Goal: Information Seeking & Learning: Check status

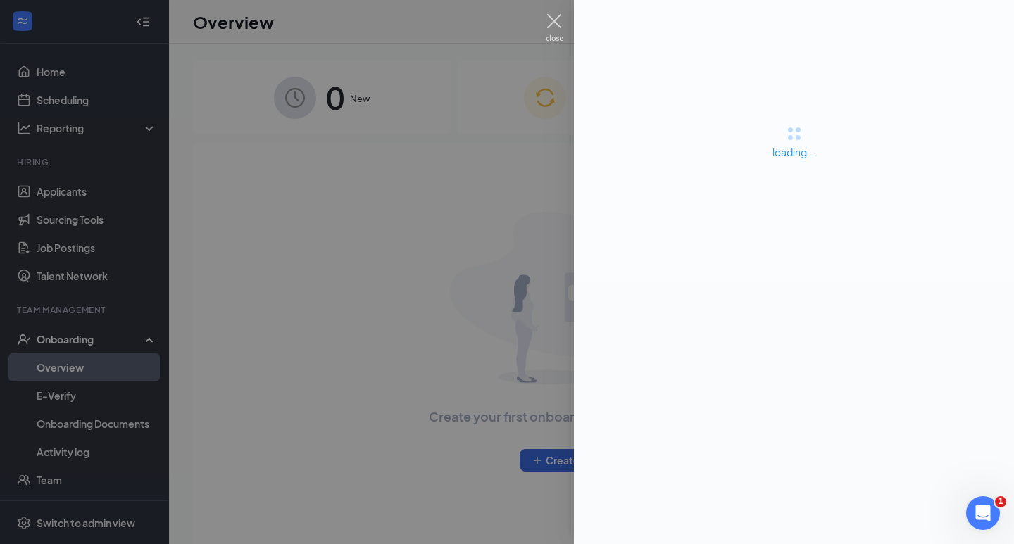
click at [557, 15] on img at bounding box center [555, 27] width 18 height 27
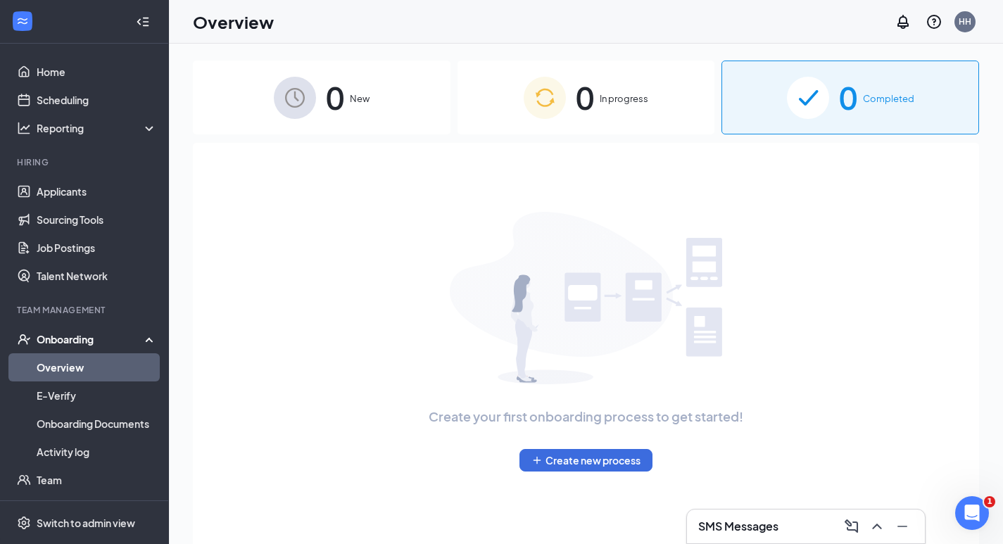
drag, startPoint x: 563, startPoint y: 20, endPoint x: 523, endPoint y: 37, distance: 43.8
click at [559, 20] on div "Overview HH" at bounding box center [586, 22] width 834 height 44
click at [87, 453] on link "Activity log" at bounding box center [97, 452] width 120 height 28
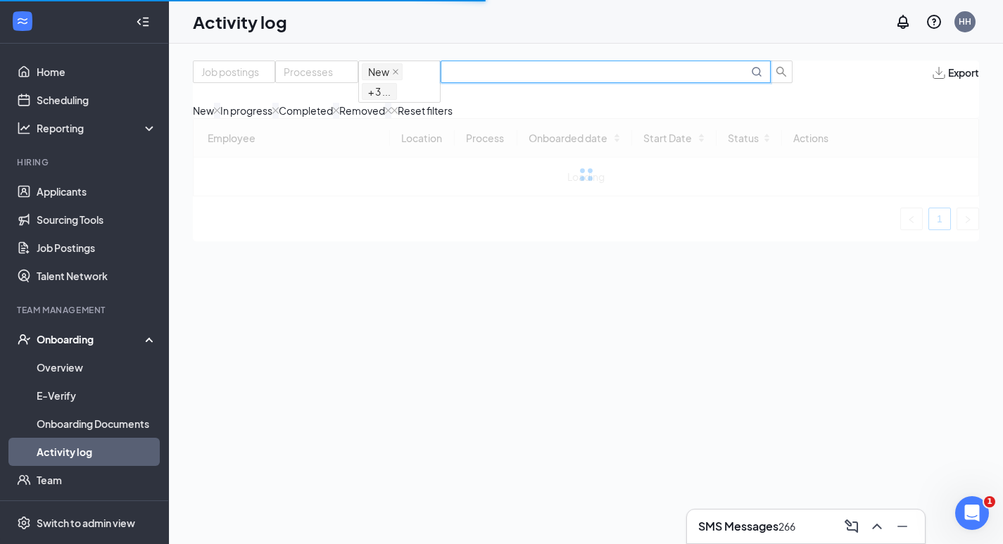
click at [663, 75] on input "text" at bounding box center [598, 71] width 299 height 15
drag, startPoint x: 703, startPoint y: 84, endPoint x: 787, endPoint y: 89, distance: 84.0
click at [771, 83] on span "Marvelous Nwogbo" at bounding box center [606, 72] width 330 height 23
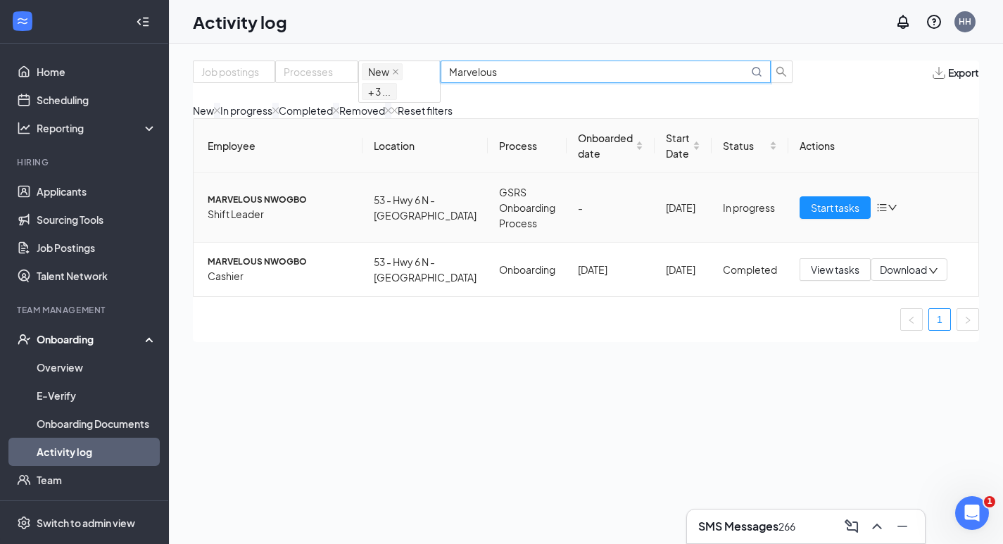
click at [286, 222] on span "Shift Leader" at bounding box center [280, 213] width 144 height 15
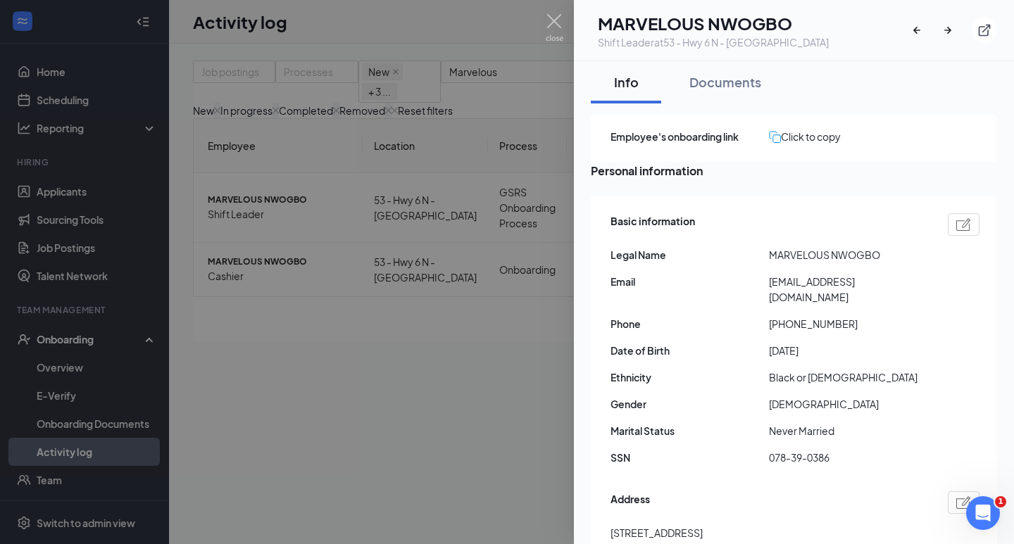
click at [450, 327] on div at bounding box center [507, 272] width 1014 height 544
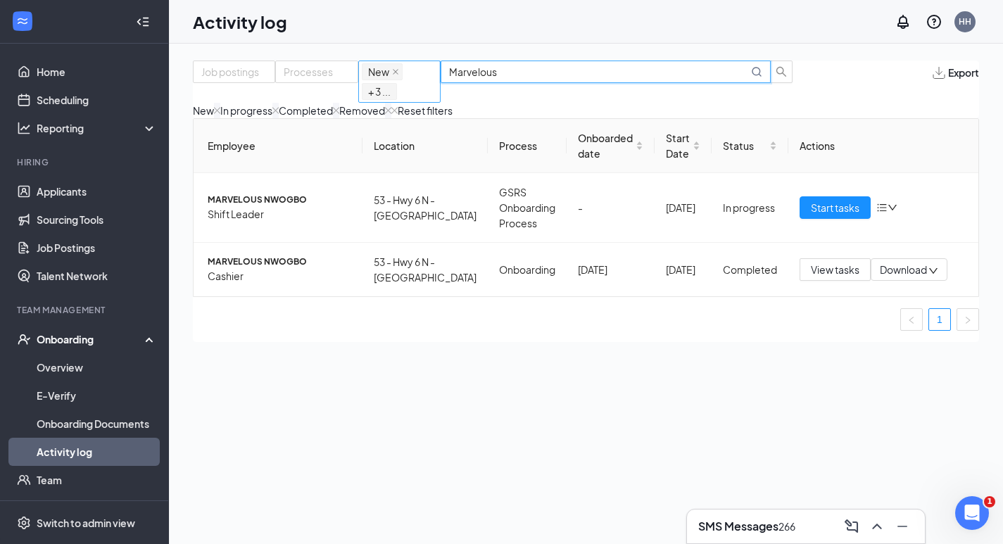
drag, startPoint x: 713, startPoint y: 87, endPoint x: 604, endPoint y: 83, distance: 109.2
click at [604, 83] on div "Job postings Processes New In progress Completed Removed + 3 ... Marvelous" at bounding box center [493, 82] width 600 height 42
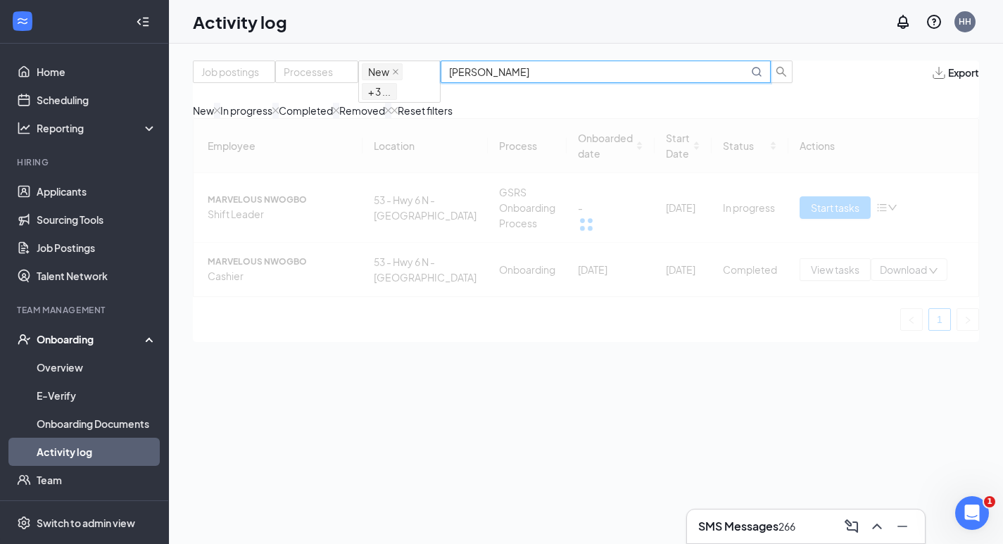
drag, startPoint x: 688, startPoint y: 87, endPoint x: 815, endPoint y: 99, distance: 127.3
click at [815, 99] on div "Job postings Processes New In progress Completed Removed + 3 ... [PERSON_NAME] …" at bounding box center [586, 90] width 786 height 58
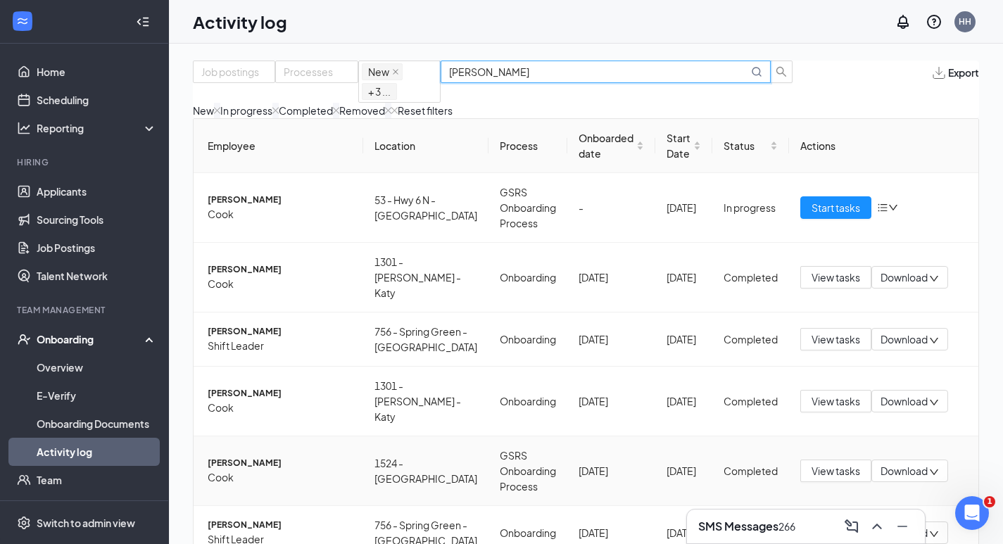
type input "[PERSON_NAME]"
click at [241, 222] on span "Cook" at bounding box center [280, 213] width 144 height 15
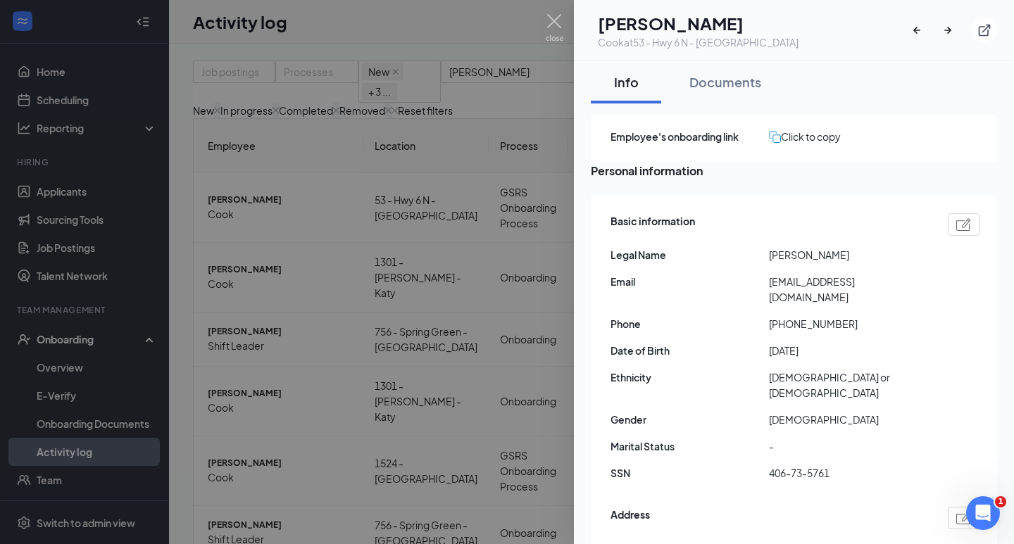
click at [750, 214] on div "Basic information Legal Name [PERSON_NAME] Email [EMAIL_ADDRESS][DOMAIN_NAME] P…" at bounding box center [794, 476] width 406 height 560
click at [325, 191] on div at bounding box center [507, 272] width 1014 height 544
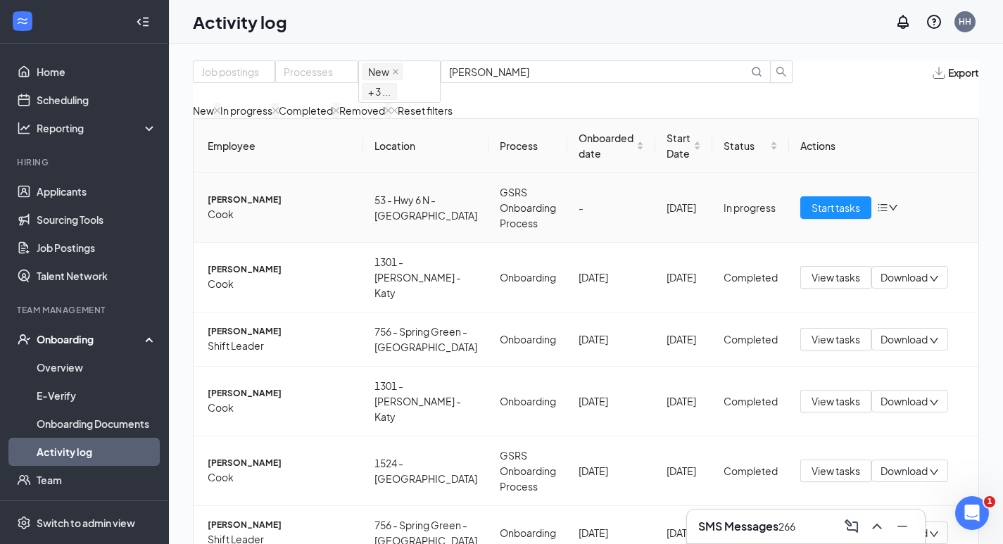
click at [313, 222] on span "Cook" at bounding box center [280, 213] width 144 height 15
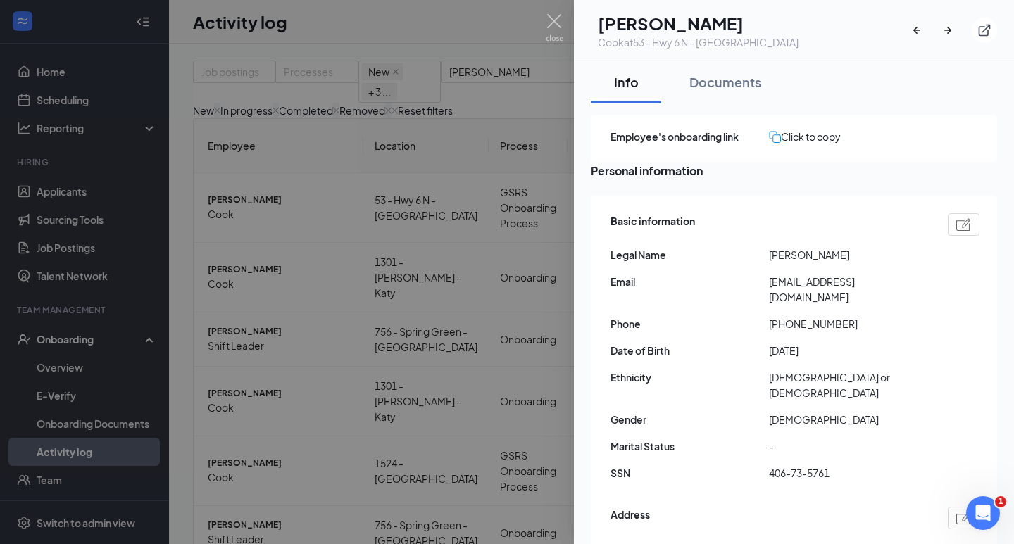
click at [374, 254] on div at bounding box center [507, 272] width 1014 height 544
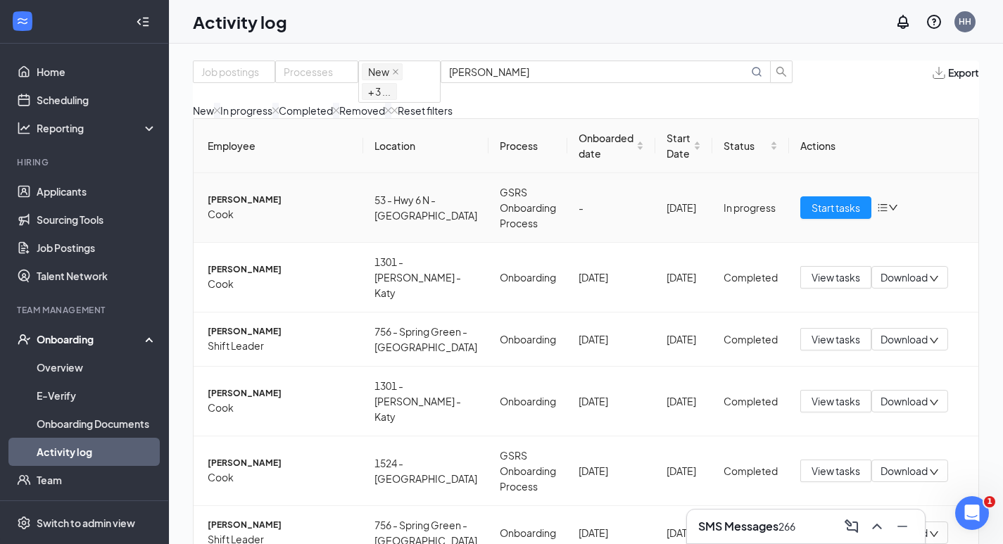
click at [331, 207] on span "[PERSON_NAME]" at bounding box center [280, 200] width 144 height 13
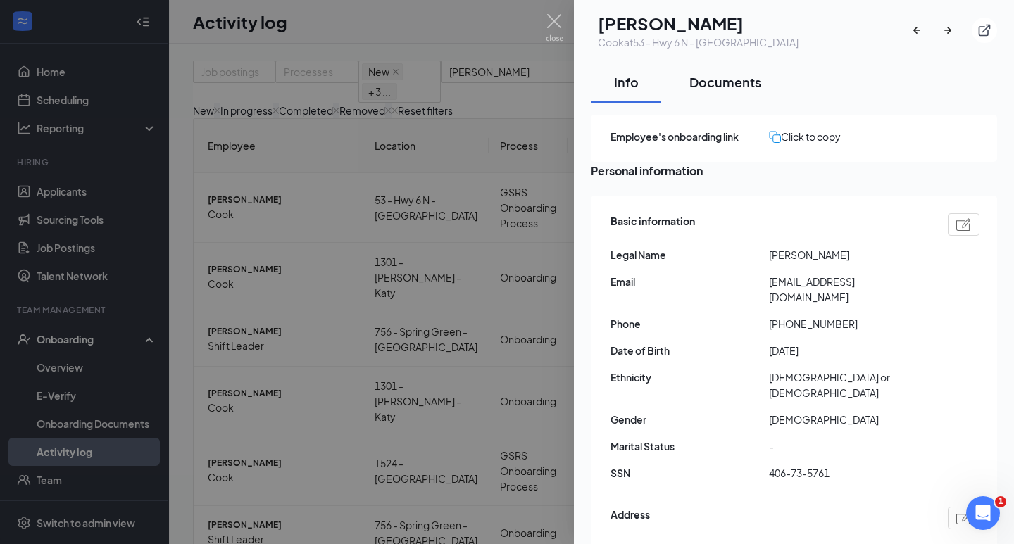
click at [737, 80] on div "Documents" at bounding box center [725, 82] width 72 height 18
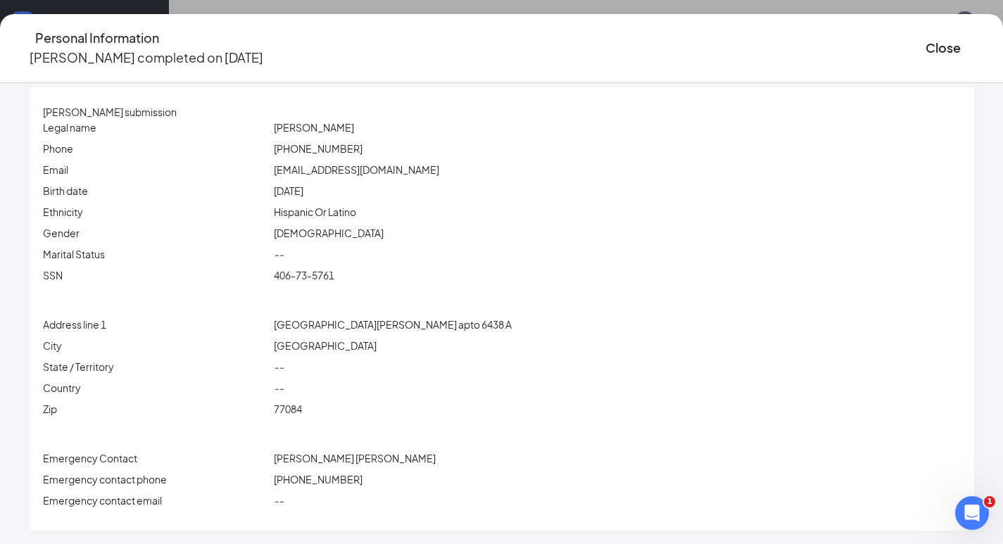
scroll to position [14, 0]
click at [926, 39] on button "Close" at bounding box center [943, 48] width 35 height 20
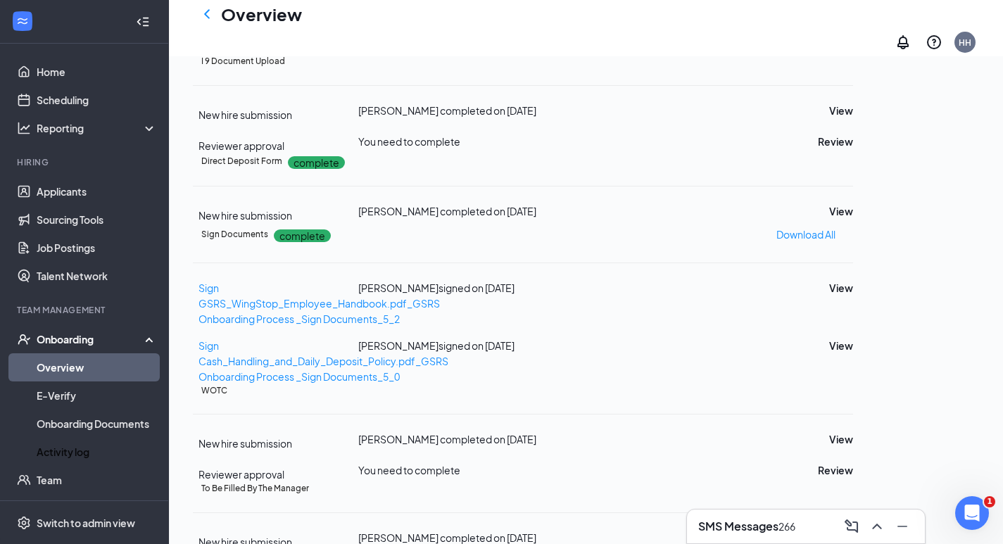
scroll to position [352, 0]
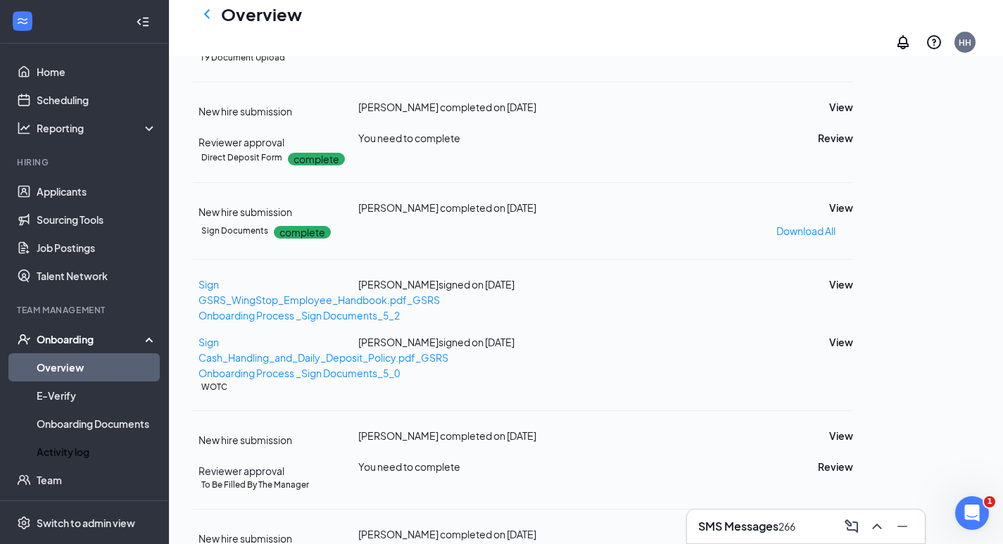
click at [853, 51] on div "W-4 Form complete New hire submission [PERSON_NAME] completed on [DATE] View" at bounding box center [523, 17] width 660 height 70
click at [853, 47] on button "View" at bounding box center [841, 39] width 24 height 15
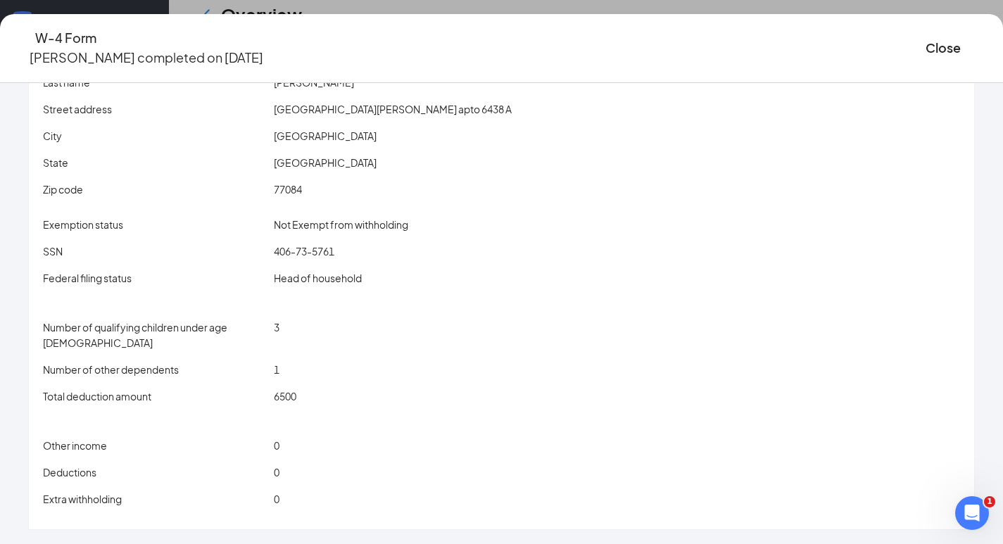
scroll to position [794, 0]
drag, startPoint x: 858, startPoint y: 45, endPoint x: 769, endPoint y: 97, distance: 103.5
click at [926, 46] on button "Close" at bounding box center [943, 48] width 35 height 20
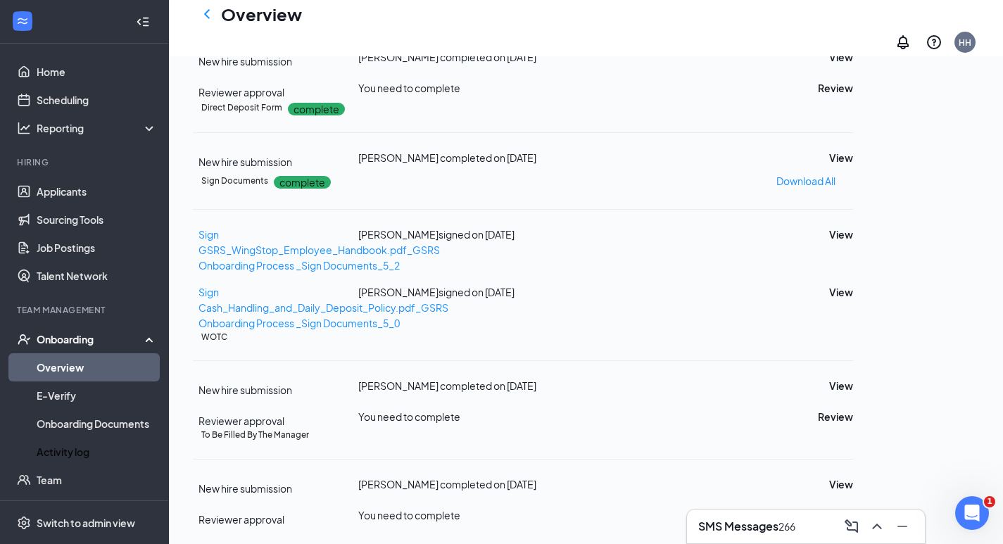
scroll to position [653, 0]
click at [853, 165] on button "View" at bounding box center [841, 157] width 24 height 15
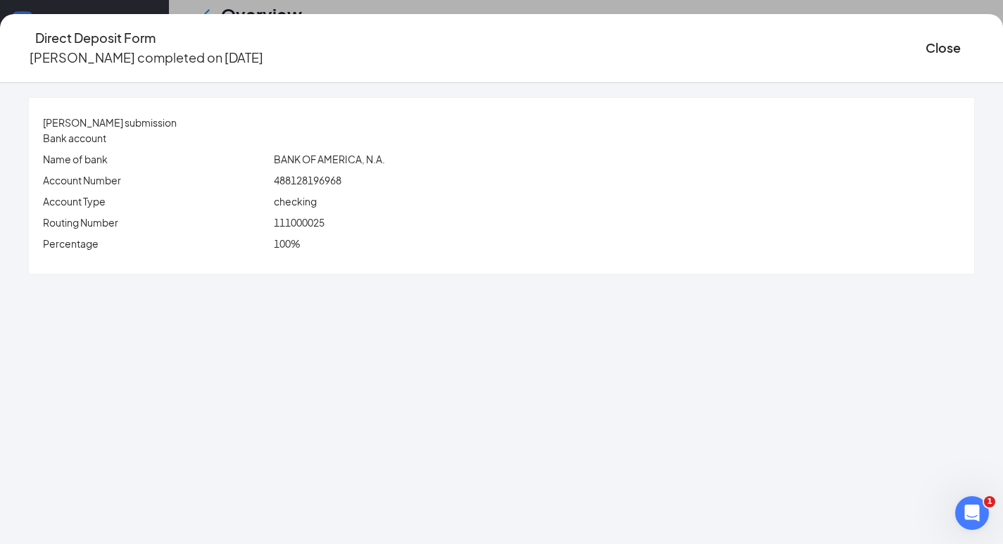
scroll to position [724, 0]
click at [515, 211] on div "[PERSON_NAME] submission Bank account Name of bank BANK OF AMERICA, N.A. Accoun…" at bounding box center [501, 186] width 945 height 176
click at [926, 40] on button "Close" at bounding box center [943, 48] width 35 height 20
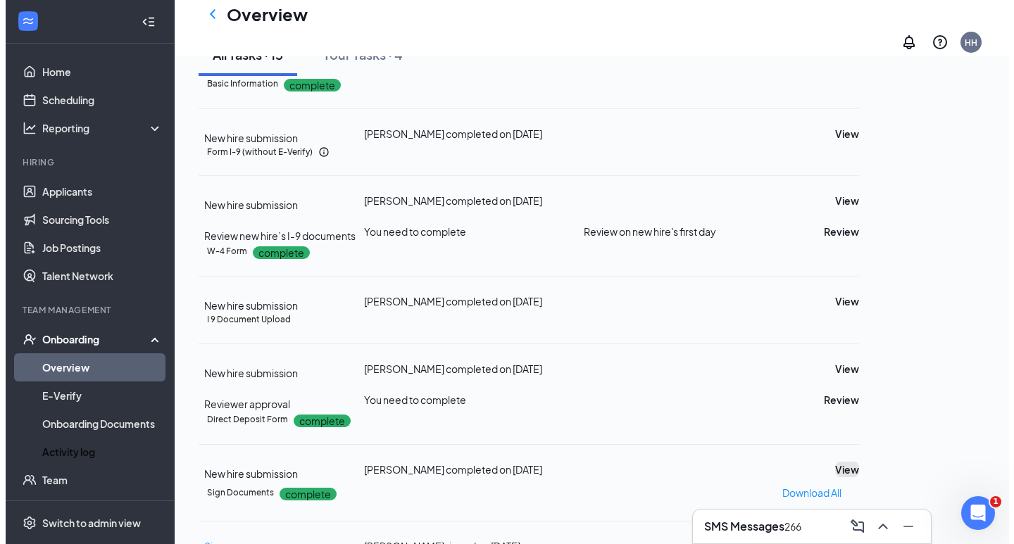
scroll to position [0, 0]
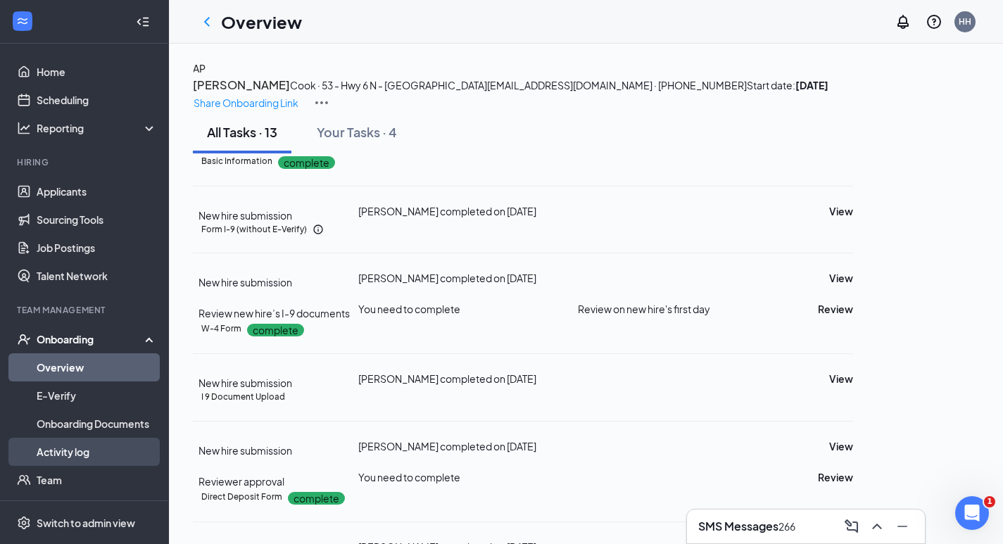
click at [46, 443] on link "Activity log" at bounding box center [97, 452] width 120 height 28
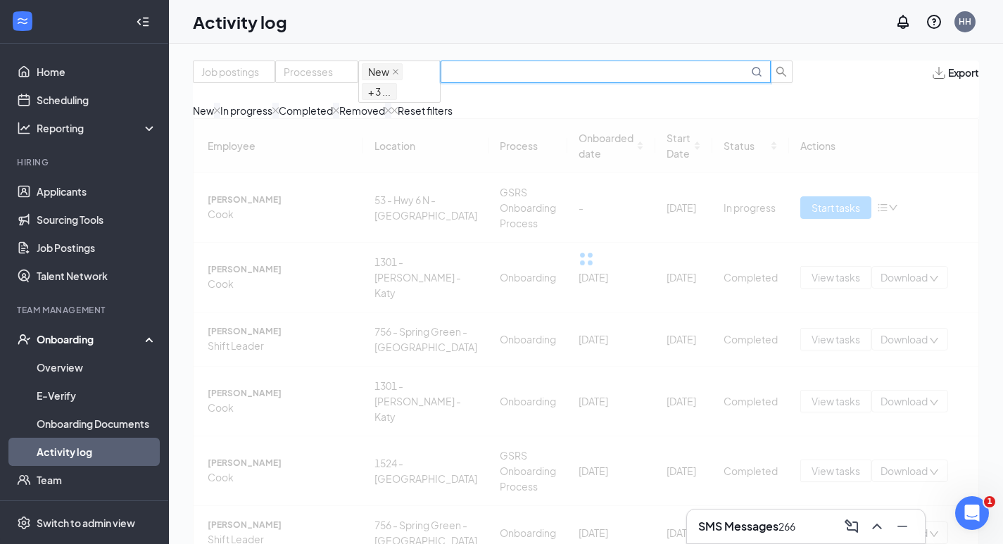
click at [660, 80] on input "text" at bounding box center [598, 71] width 299 height 15
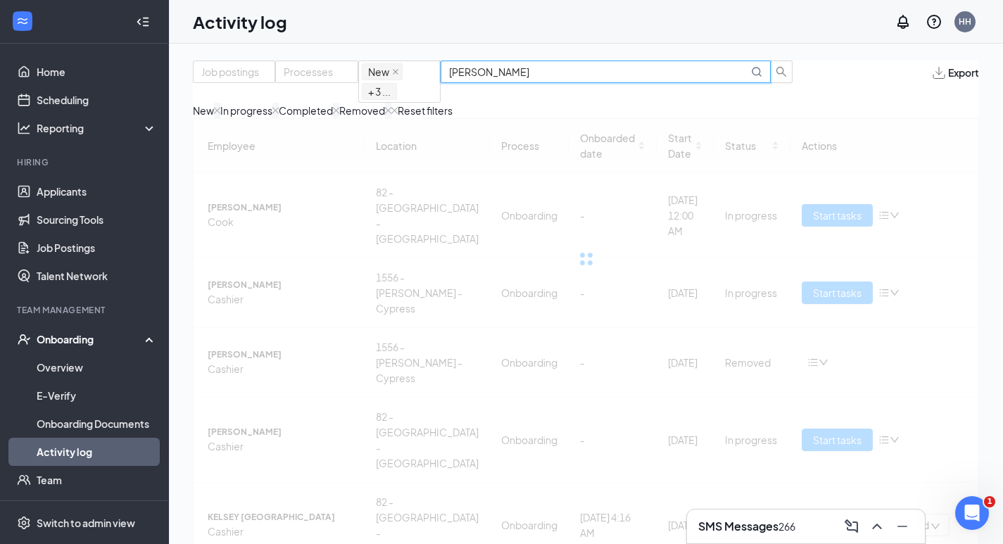
drag, startPoint x: 688, startPoint y: 90, endPoint x: 813, endPoint y: 111, distance: 126.4
click at [813, 111] on div "Job postings Processes New In progress Completed Removed + 3 ... [PERSON_NAME] …" at bounding box center [586, 90] width 786 height 58
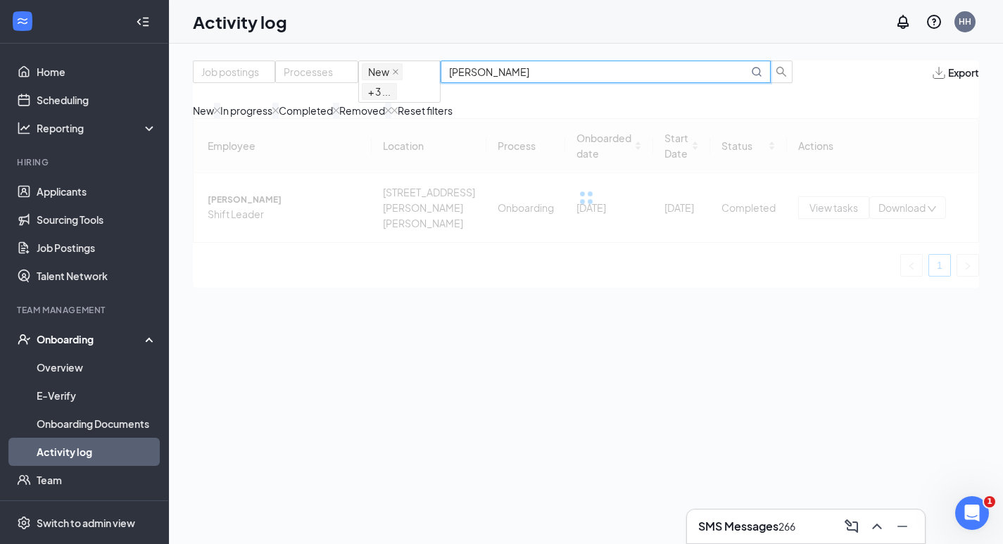
type input "[PERSON_NAME]"
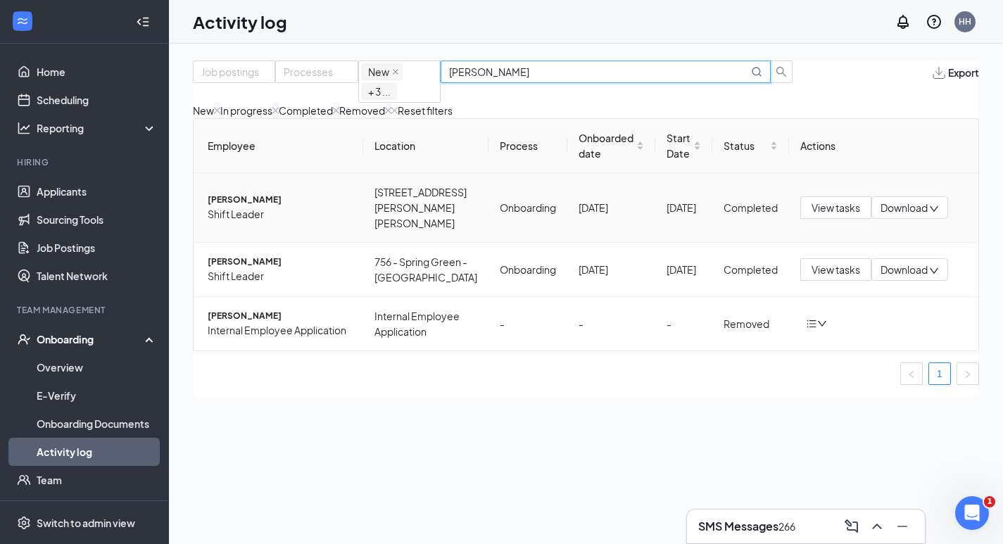
click at [284, 206] on span "[PERSON_NAME]" at bounding box center [280, 200] width 144 height 13
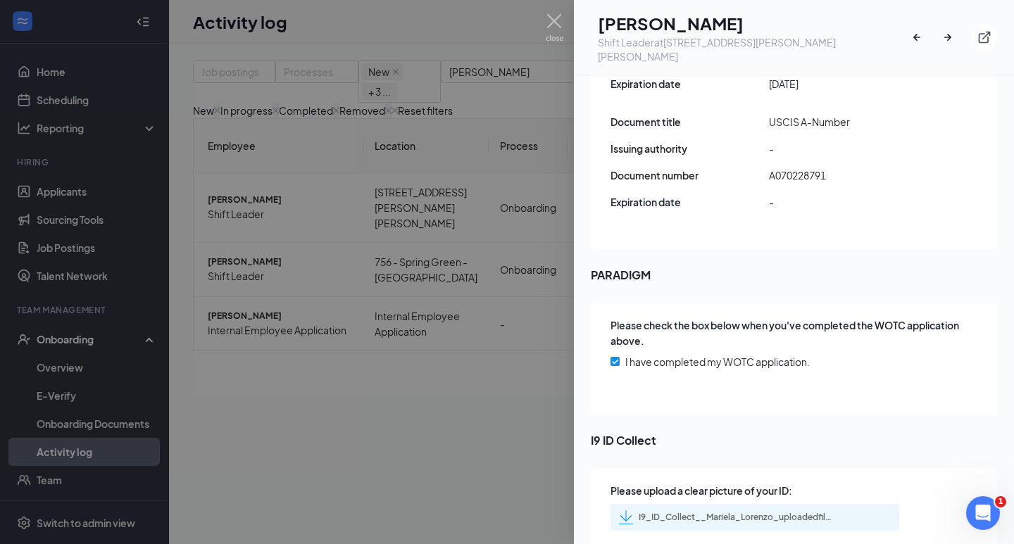
scroll to position [2030, 0]
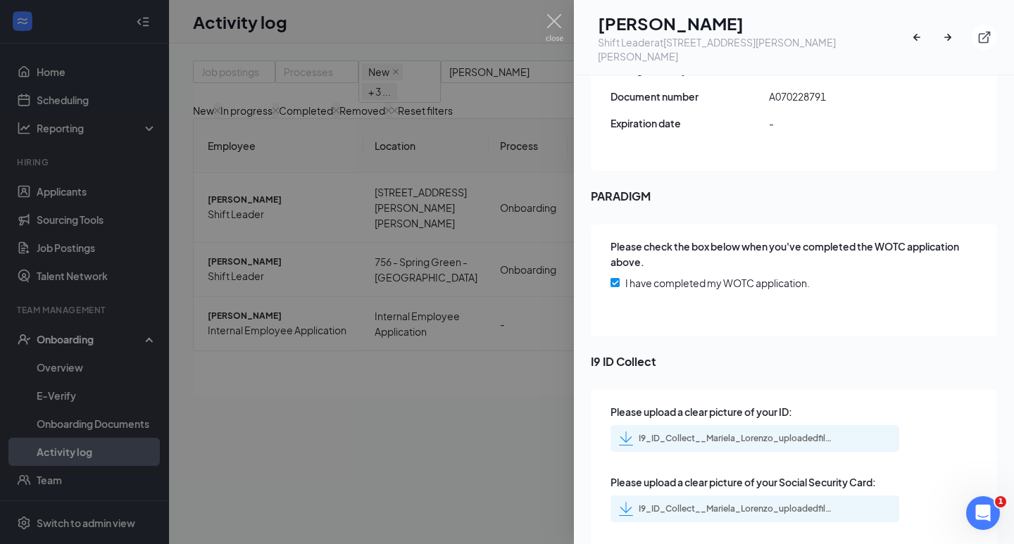
click at [759, 433] on div "I9_ID_Collect__Mariela_Lorenzo_uploadedfile_20250912.pdf.pdf" at bounding box center [736, 438] width 197 height 11
click at [749, 503] on div "I9_ID_Collect__Mariela_Lorenzo_uploadedfile_20250912.pdf.pdf" at bounding box center [736, 508] width 197 height 11
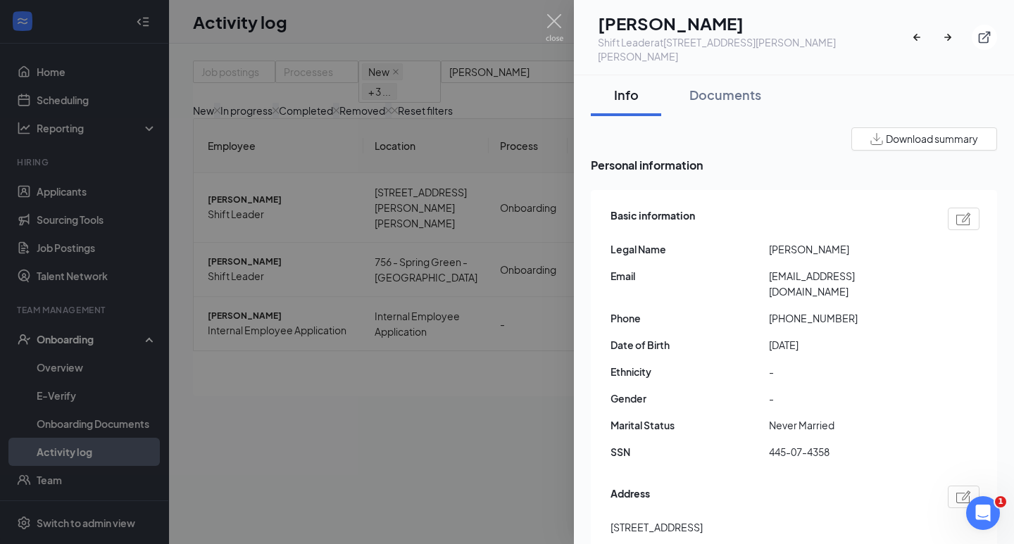
scroll to position [0, 0]
click at [726, 88] on div "Documents" at bounding box center [725, 96] width 72 height 18
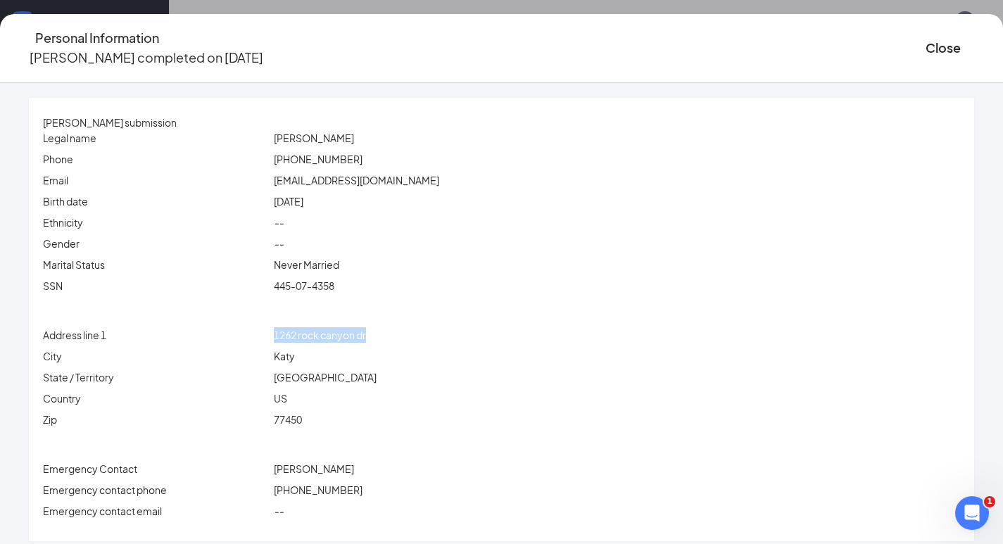
drag, startPoint x: 315, startPoint y: 336, endPoint x: 434, endPoint y: 338, distance: 119.0
click at [434, 338] on div "1262 rock canyon dr" at bounding box center [617, 334] width 692 height 15
drag, startPoint x: 859, startPoint y: 39, endPoint x: 745, endPoint y: 94, distance: 125.9
click at [926, 47] on button "Close" at bounding box center [943, 48] width 35 height 20
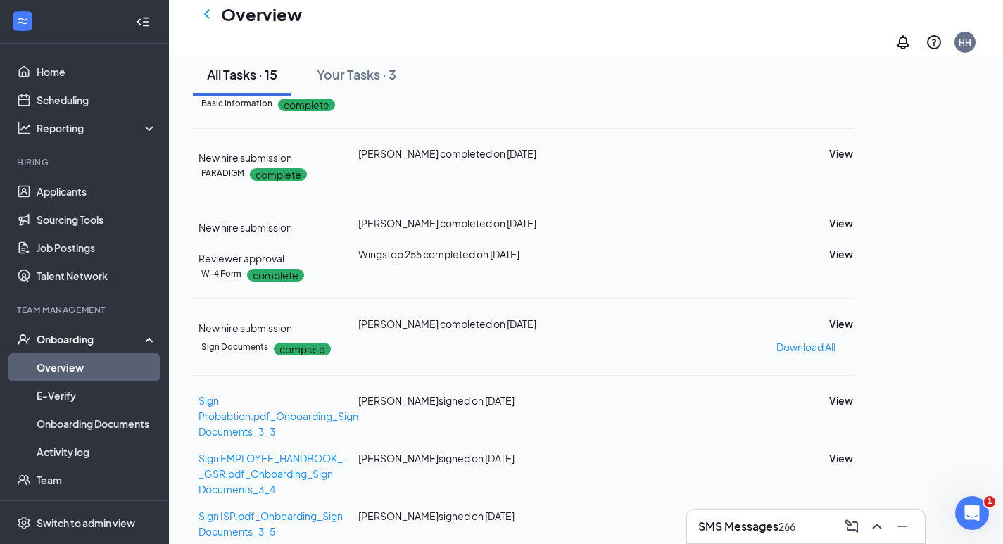
scroll to position [141, 0]
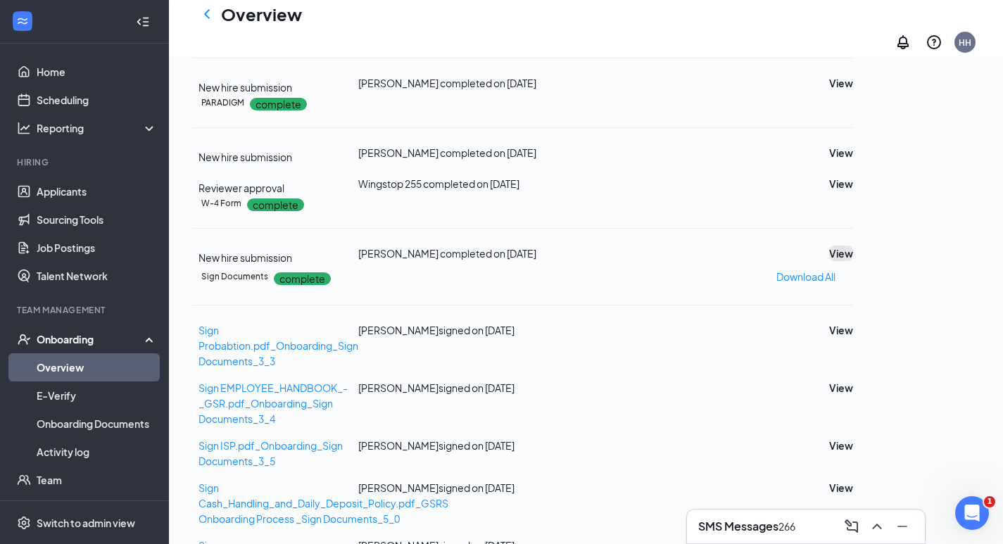
click at [853, 261] on button "View" at bounding box center [841, 253] width 24 height 15
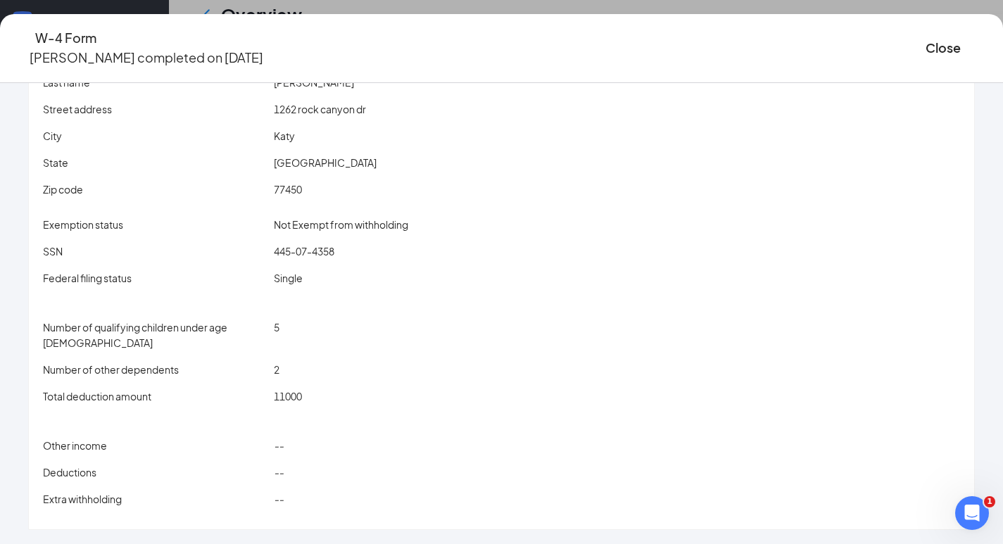
scroll to position [493, 0]
click at [926, 46] on button "Close" at bounding box center [943, 48] width 35 height 20
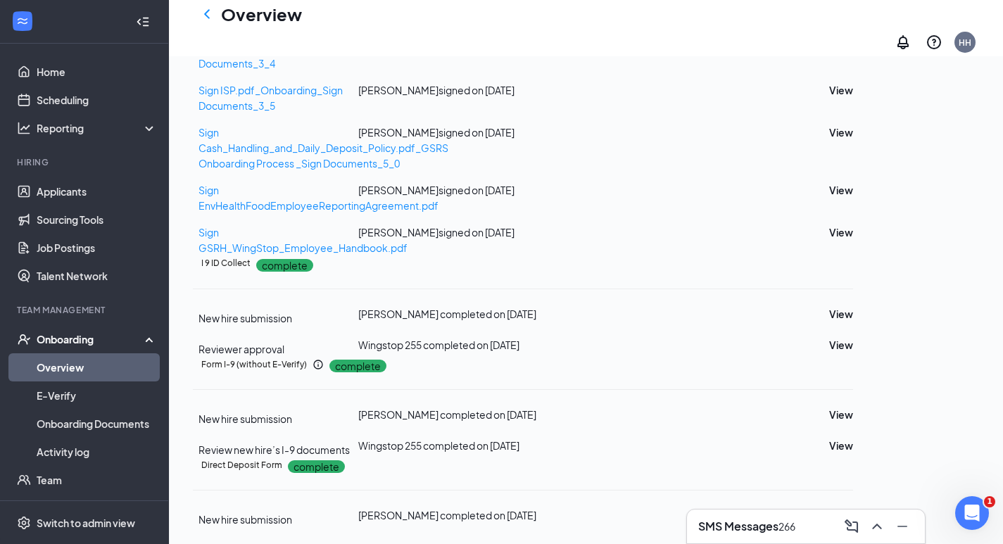
scroll to position [837, 0]
click at [853, 508] on button "View" at bounding box center [841, 515] width 24 height 15
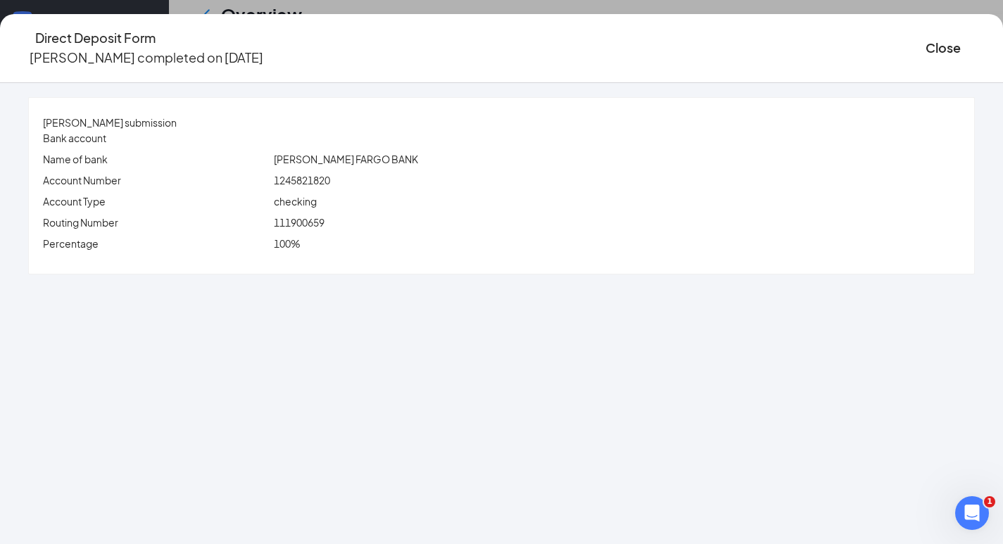
click at [375, 258] on div "[PERSON_NAME] submission Bank account Name of bank [PERSON_NAME] FARGO BANK Acc…" at bounding box center [501, 186] width 945 height 176
drag, startPoint x: 566, startPoint y: 210, endPoint x: 599, endPoint y: 196, distance: 36.2
click at [599, 196] on div "[PERSON_NAME] submission Bank account Name of bank [PERSON_NAME] FARGO BANK Acc…" at bounding box center [501, 186] width 945 height 176
click at [926, 52] on button "Close" at bounding box center [943, 48] width 35 height 20
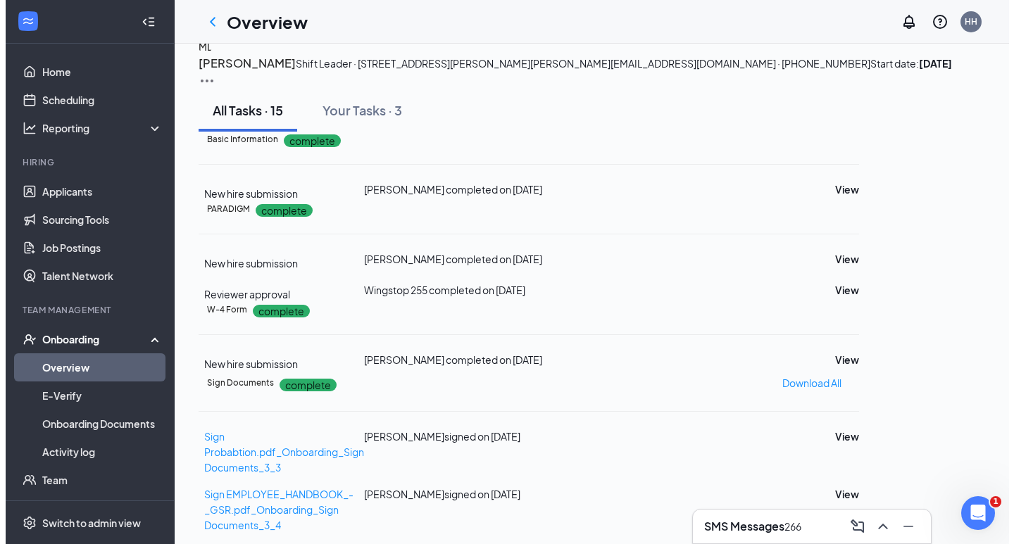
scroll to position [0, 0]
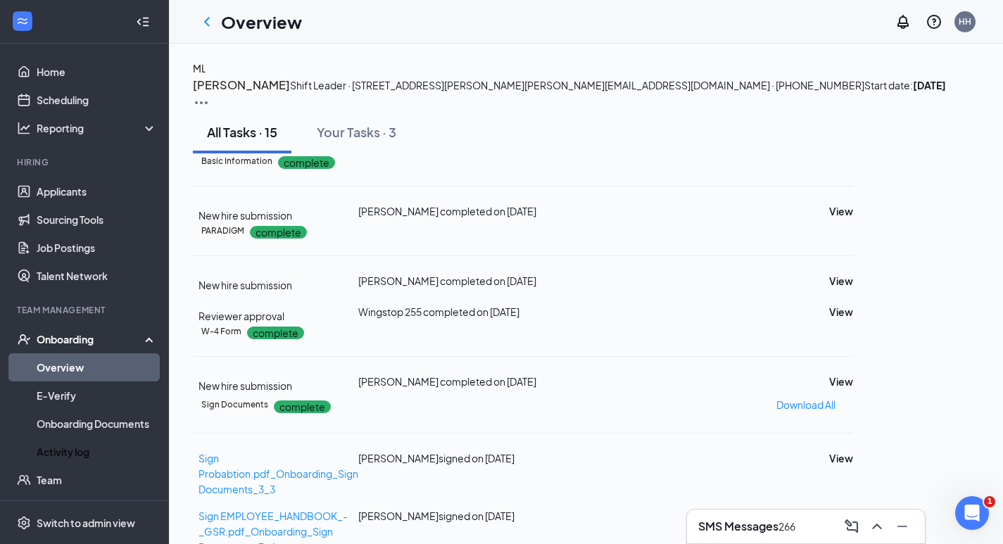
drag, startPoint x: 107, startPoint y: 447, endPoint x: 186, endPoint y: 432, distance: 80.2
click at [109, 446] on link "Activity log" at bounding box center [97, 452] width 120 height 28
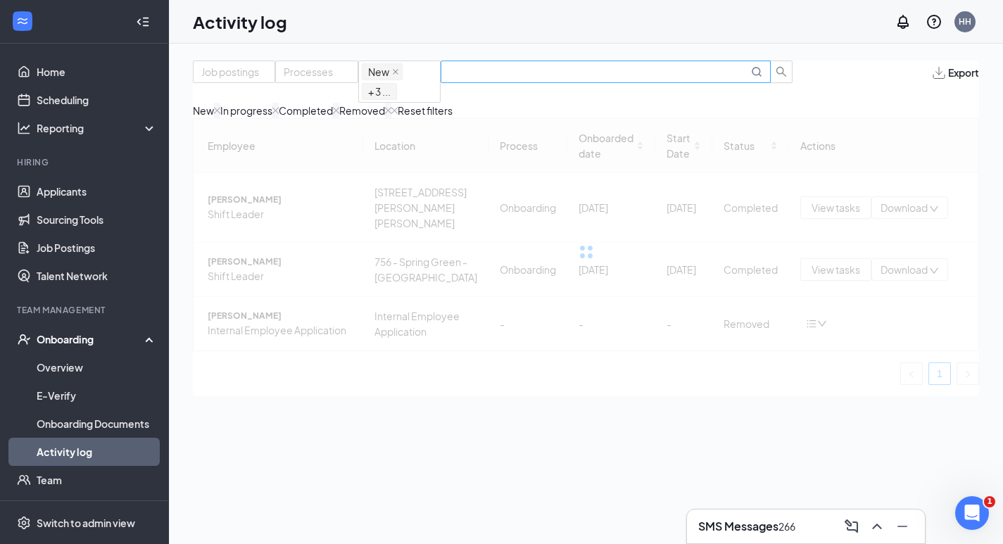
click at [747, 77] on input "text" at bounding box center [598, 71] width 299 height 15
drag, startPoint x: 679, startPoint y: 86, endPoint x: 809, endPoint y: 90, distance: 131.0
click at [793, 83] on span "[PERSON_NAME]" at bounding box center [617, 72] width 353 height 23
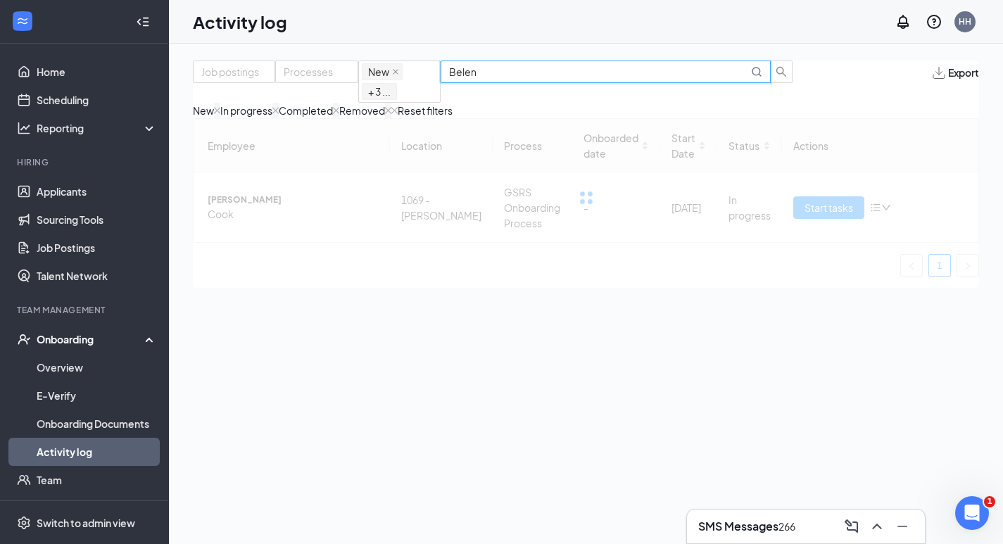
type input "Belen"
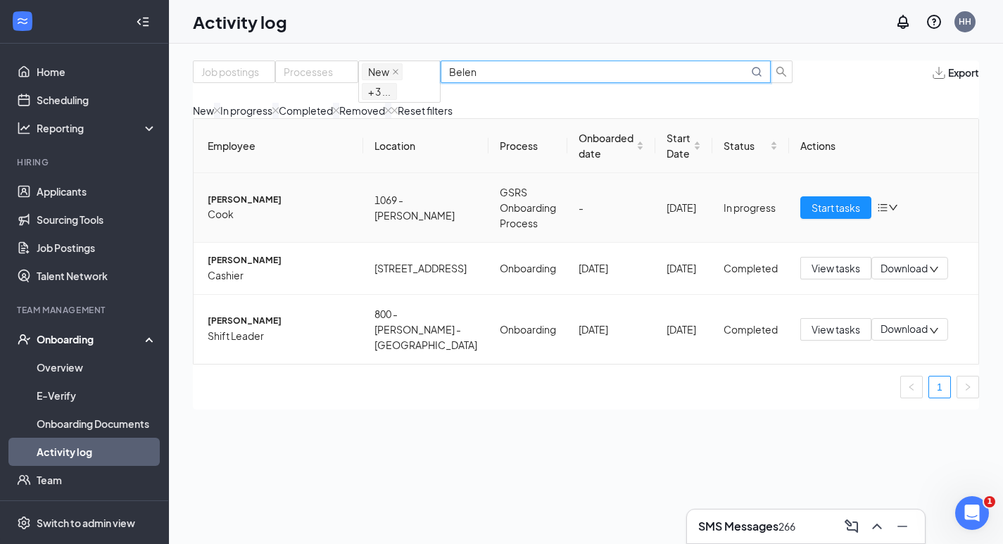
click at [279, 222] on span "Cook" at bounding box center [280, 213] width 144 height 15
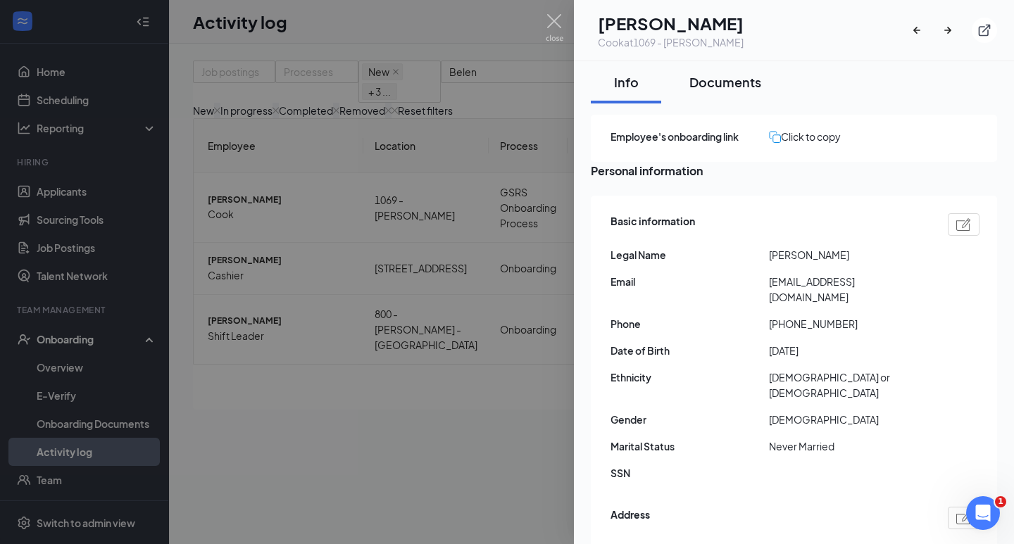
click at [727, 82] on div "Documents" at bounding box center [725, 82] width 72 height 18
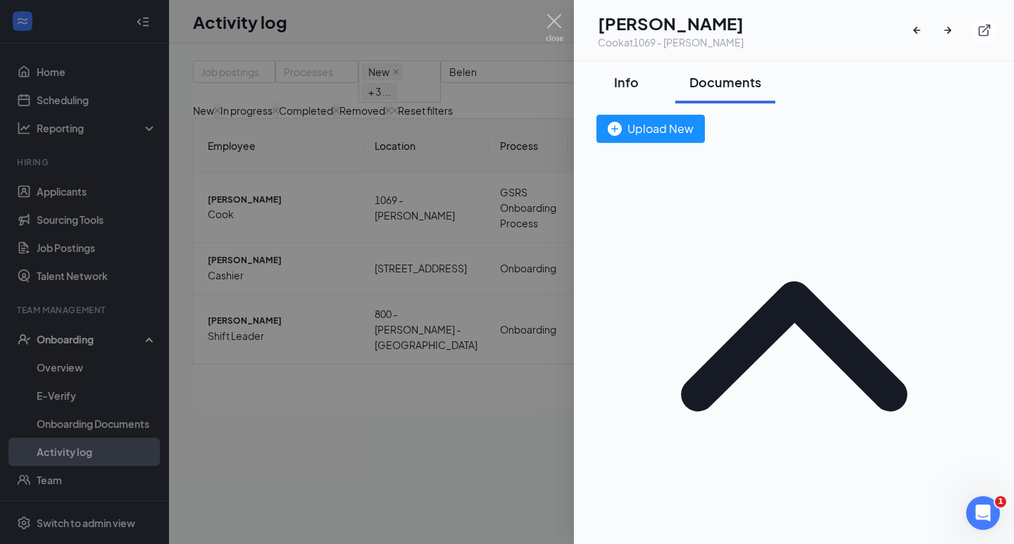
click at [624, 80] on div "Info" at bounding box center [626, 82] width 42 height 18
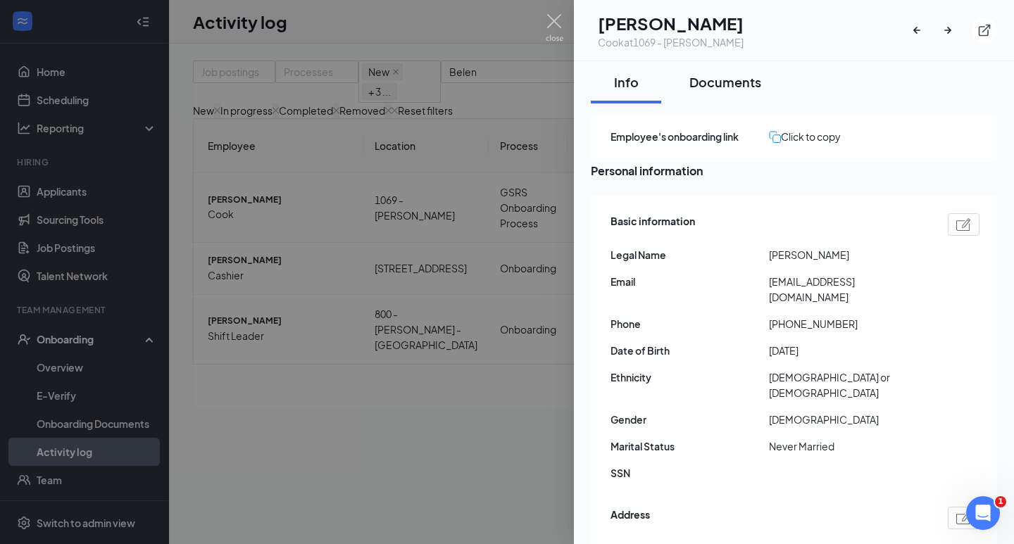
click at [726, 73] on button "Documents" at bounding box center [725, 82] width 100 height 42
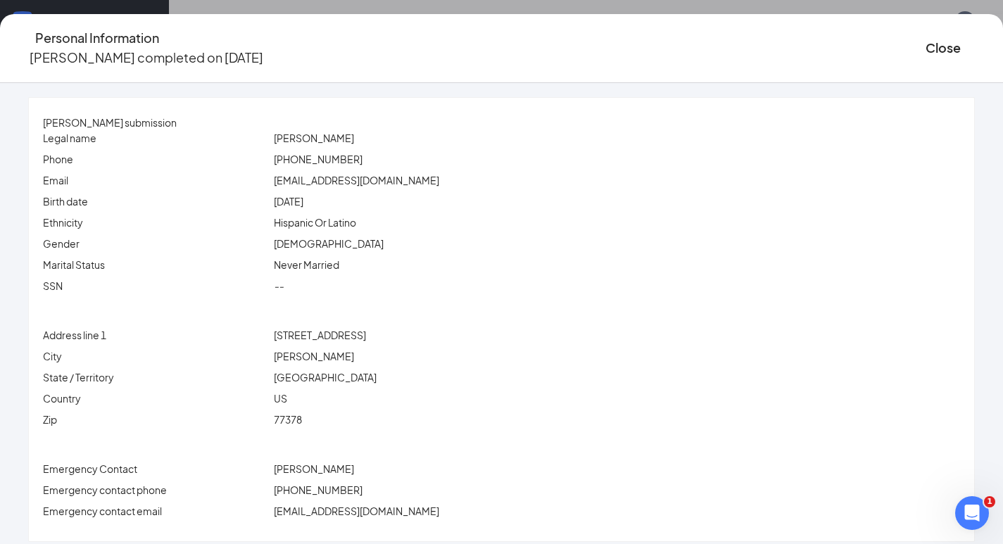
drag, startPoint x: 517, startPoint y: 416, endPoint x: 622, endPoint y: 296, distance: 158.7
click at [517, 415] on div "77378" at bounding box center [617, 419] width 692 height 15
click at [926, 28] on div "Close" at bounding box center [950, 48] width 49 height 40
click at [926, 51] on button "Close" at bounding box center [943, 48] width 35 height 20
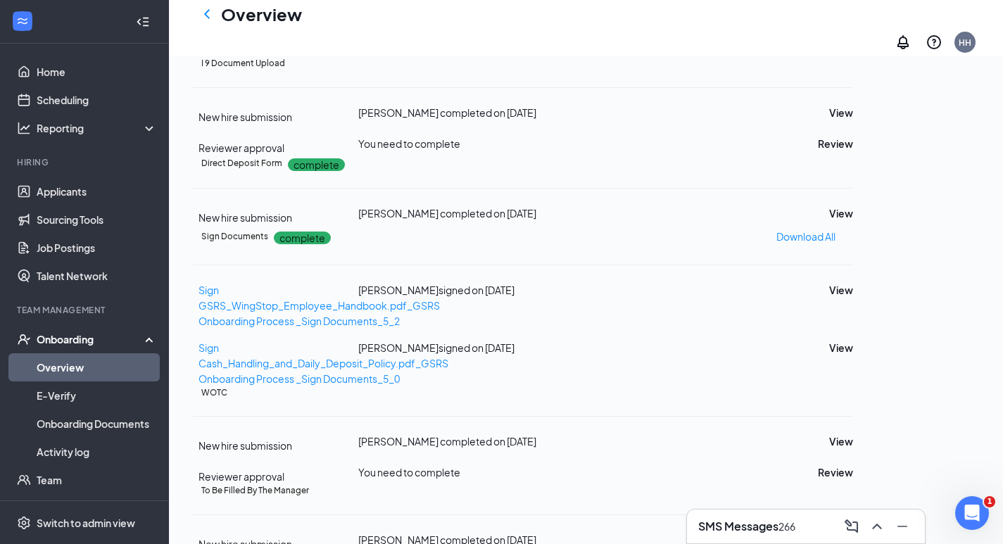
scroll to position [352, 0]
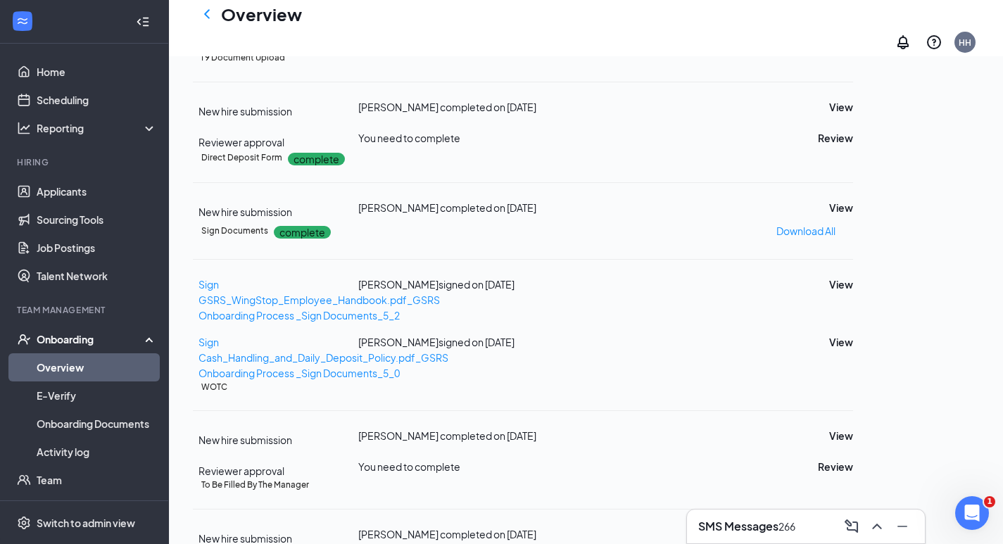
click at [853, 47] on button "View" at bounding box center [841, 39] width 24 height 15
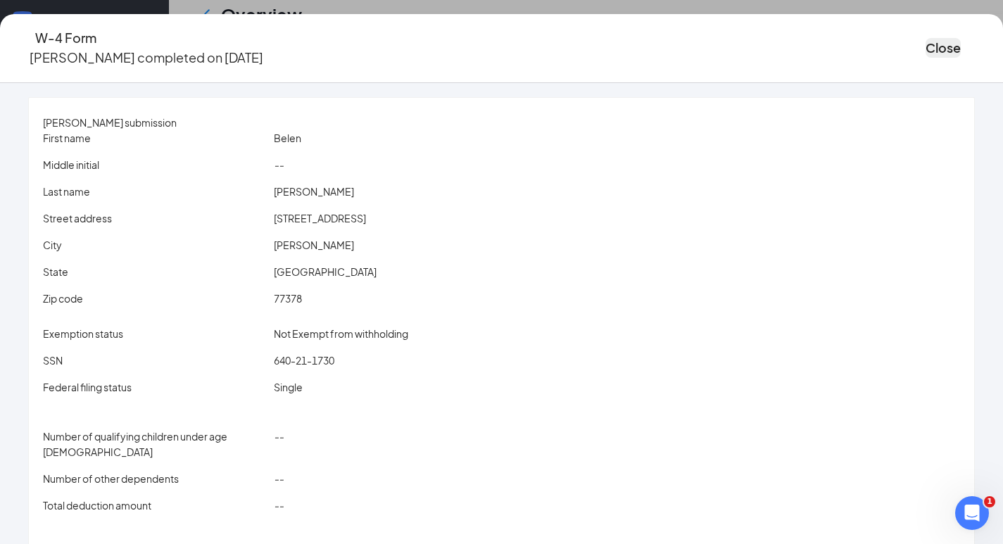
scroll to position [372, 0]
click at [926, 42] on button "Close" at bounding box center [943, 48] width 35 height 20
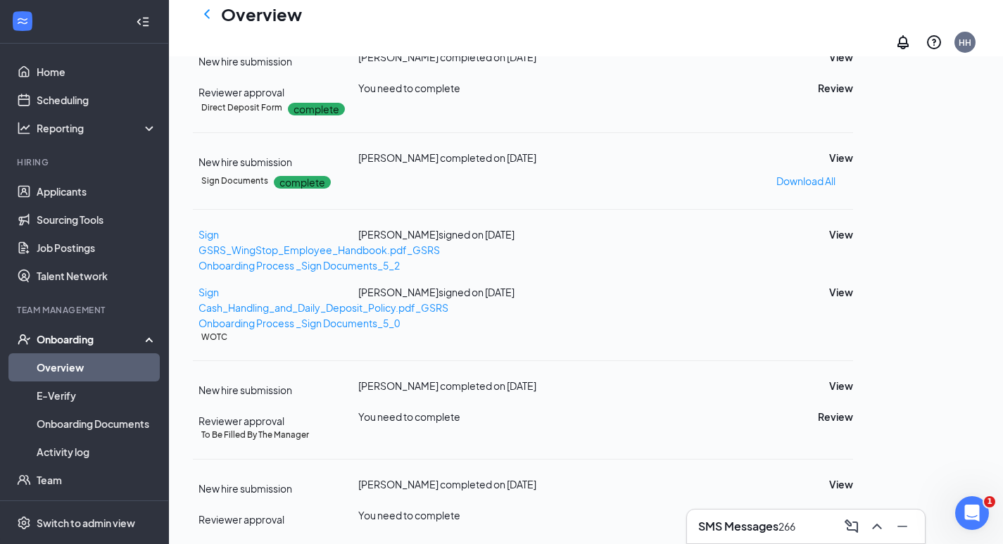
scroll to position [583, 0]
click at [853, 165] on button "View" at bounding box center [841, 157] width 24 height 15
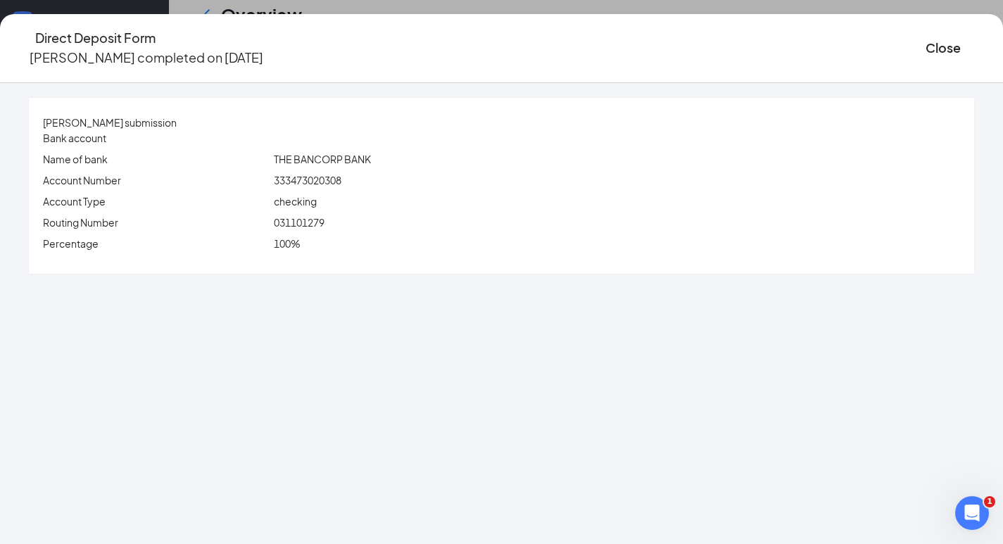
scroll to position [653, 0]
click at [926, 49] on button "Close" at bounding box center [943, 48] width 35 height 20
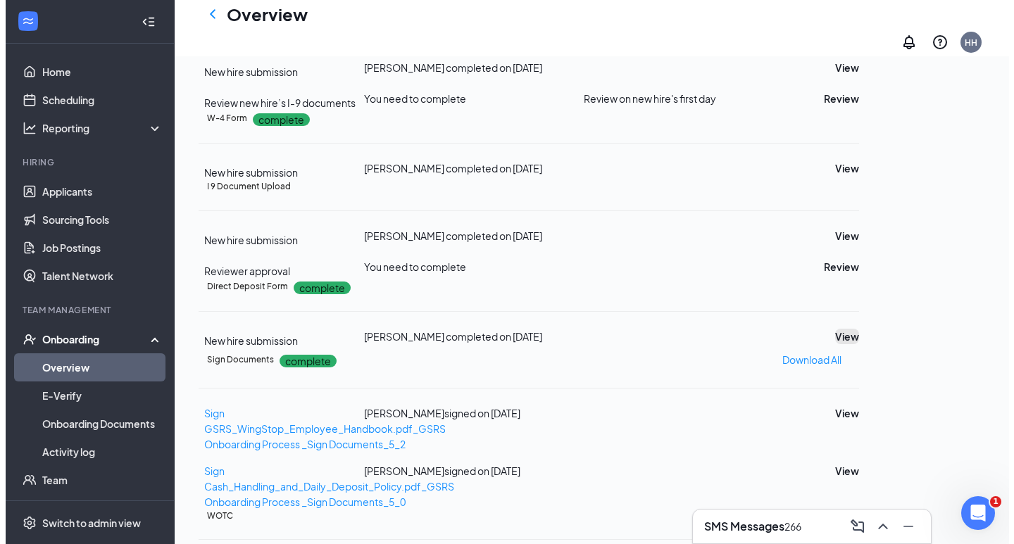
scroll to position [0, 0]
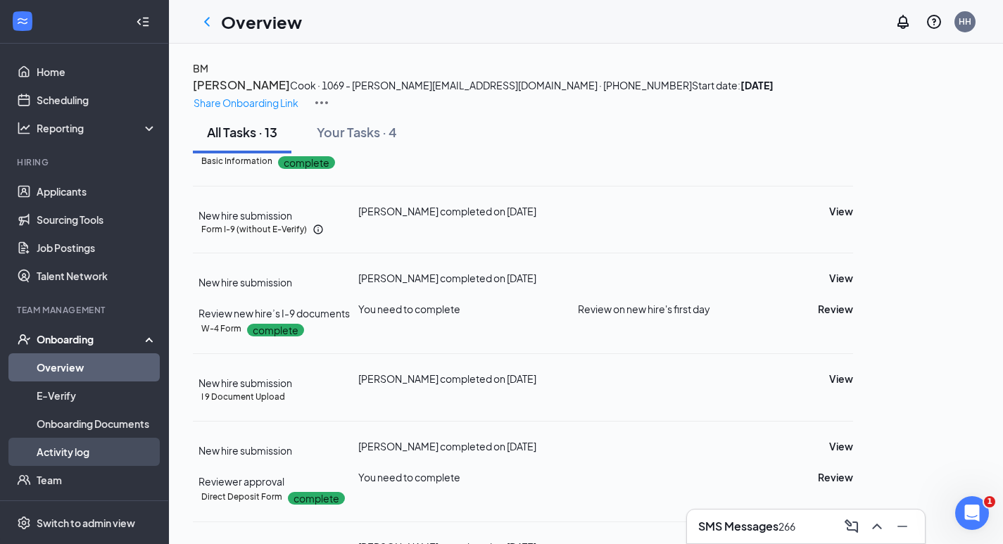
click at [90, 464] on link "Activity log" at bounding box center [97, 452] width 120 height 28
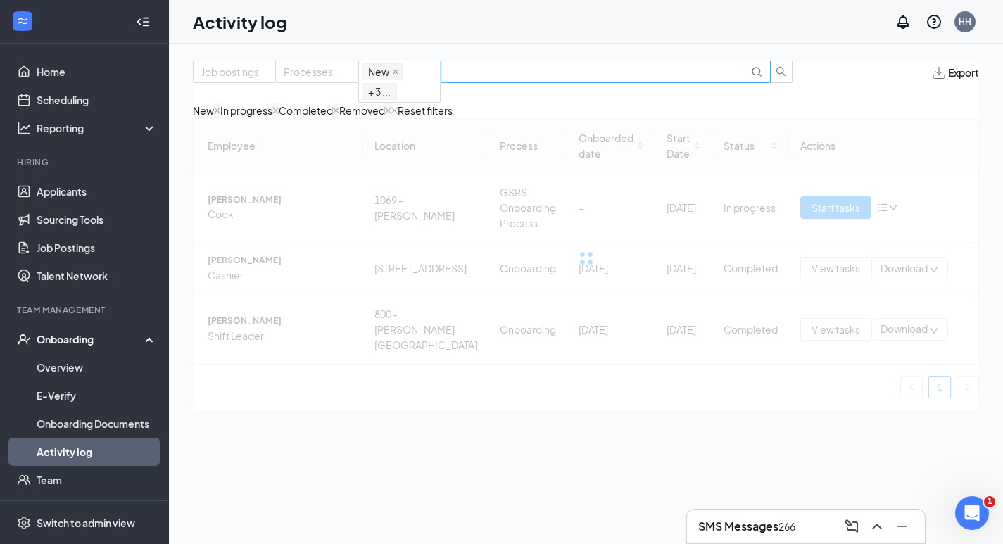
click at [662, 78] on input "text" at bounding box center [598, 71] width 299 height 15
drag, startPoint x: 681, startPoint y: 86, endPoint x: 798, endPoint y: 111, distance: 120.1
click at [798, 111] on div "Job postings Processes New In progress Completed Removed + 3 ... [DATE][PERSON_…" at bounding box center [586, 90] width 786 height 58
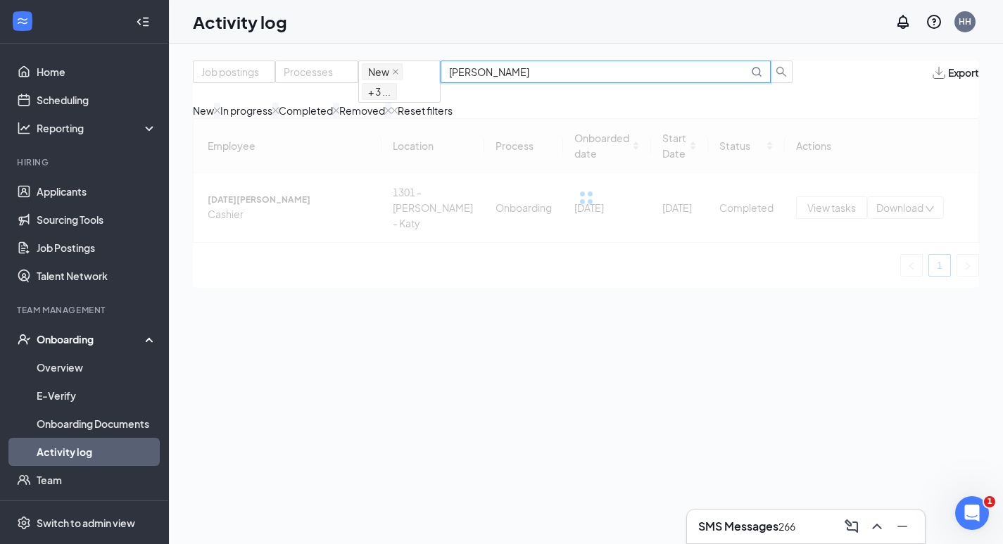
type input "[PERSON_NAME]"
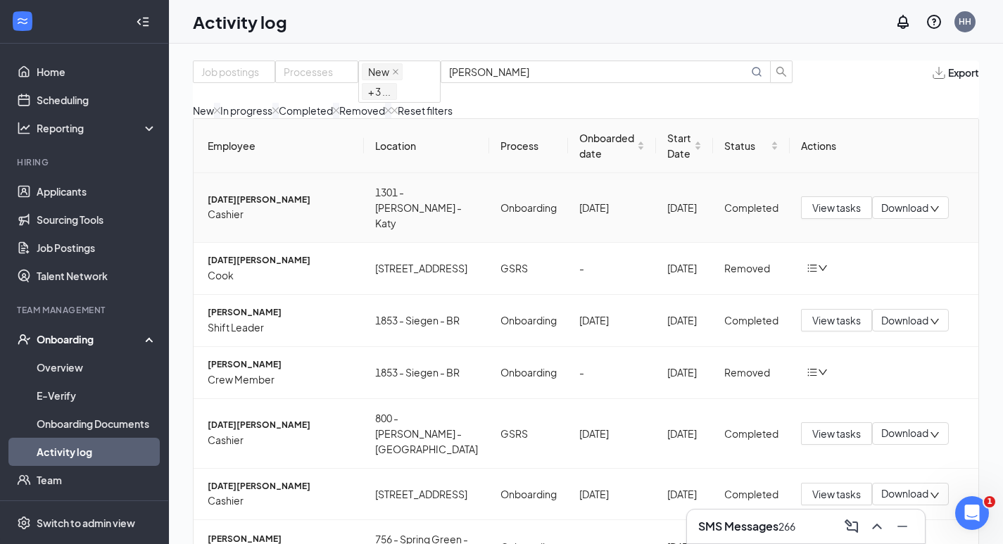
click at [324, 207] on span "[DATE][PERSON_NAME]" at bounding box center [280, 200] width 145 height 13
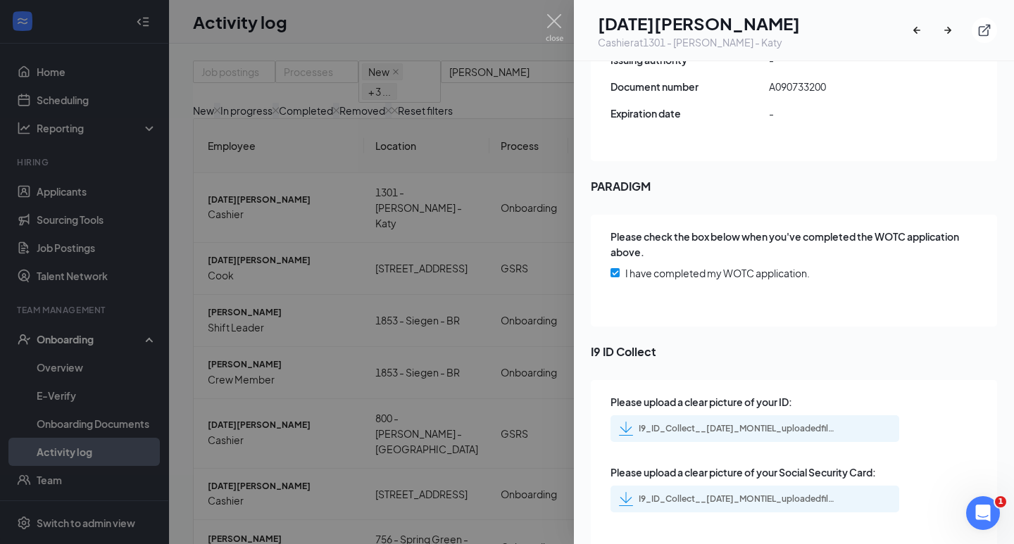
scroll to position [2030, 0]
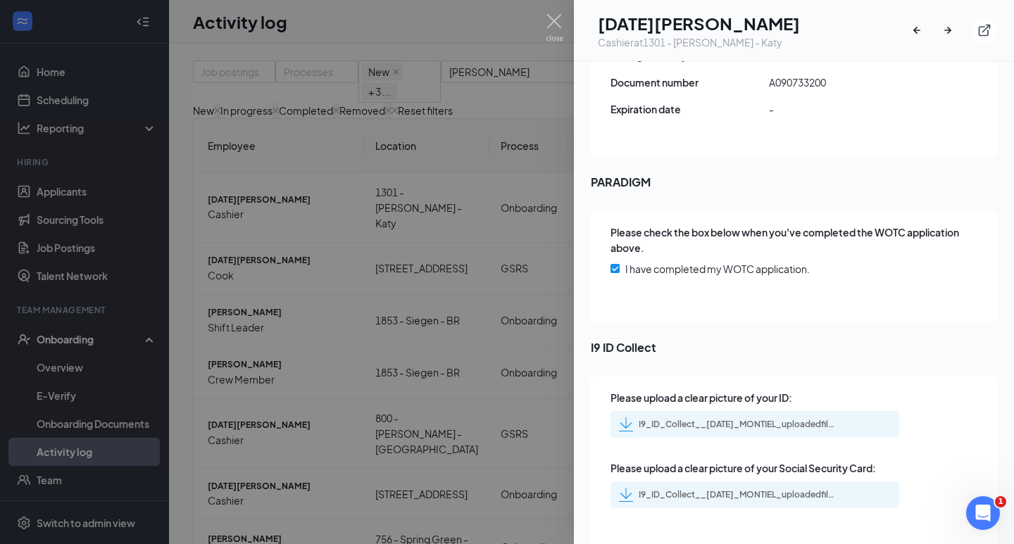
click at [767, 419] on div "I9_ID_Collect__[DATE]_MONTIEL_uploadedfile_20250913.pdf.pdf" at bounding box center [736, 424] width 197 height 11
click at [745, 489] on div "I9_ID_Collect__[DATE]_MONTIEL_uploadedfile_20250913.pdf.pdf" at bounding box center [736, 494] width 197 height 11
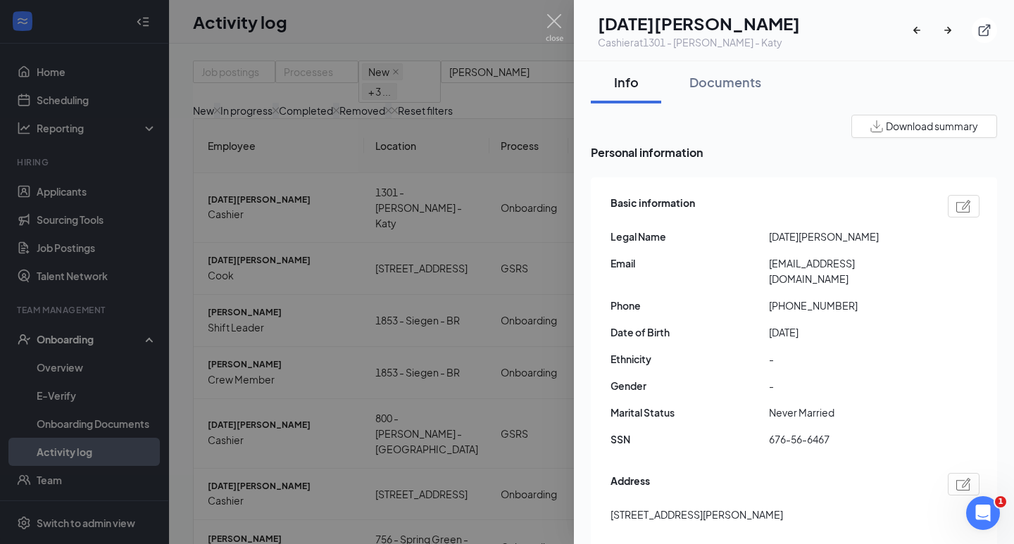
scroll to position [0, 0]
click at [386, 206] on div at bounding box center [507, 272] width 1014 height 544
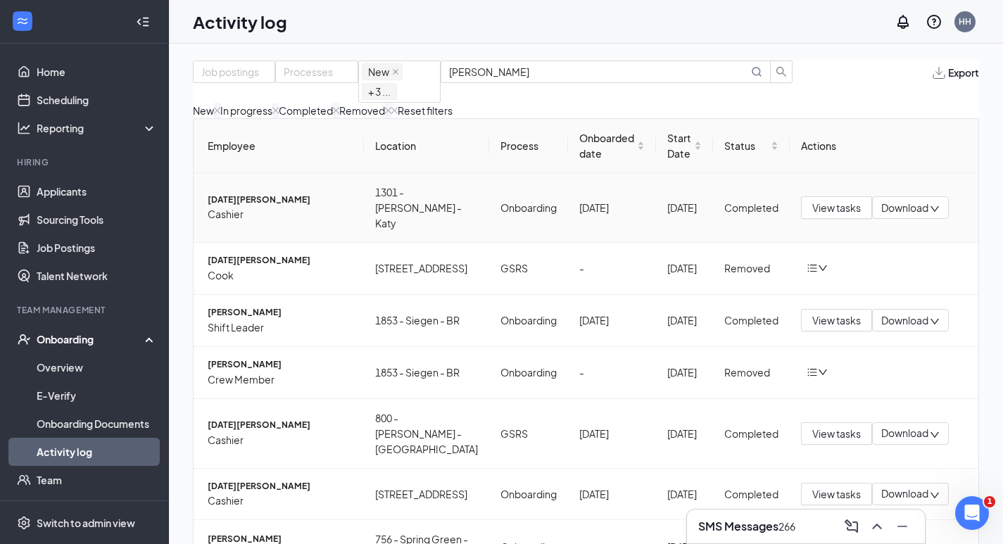
click at [279, 207] on span "[DATE][PERSON_NAME]" at bounding box center [280, 200] width 145 height 13
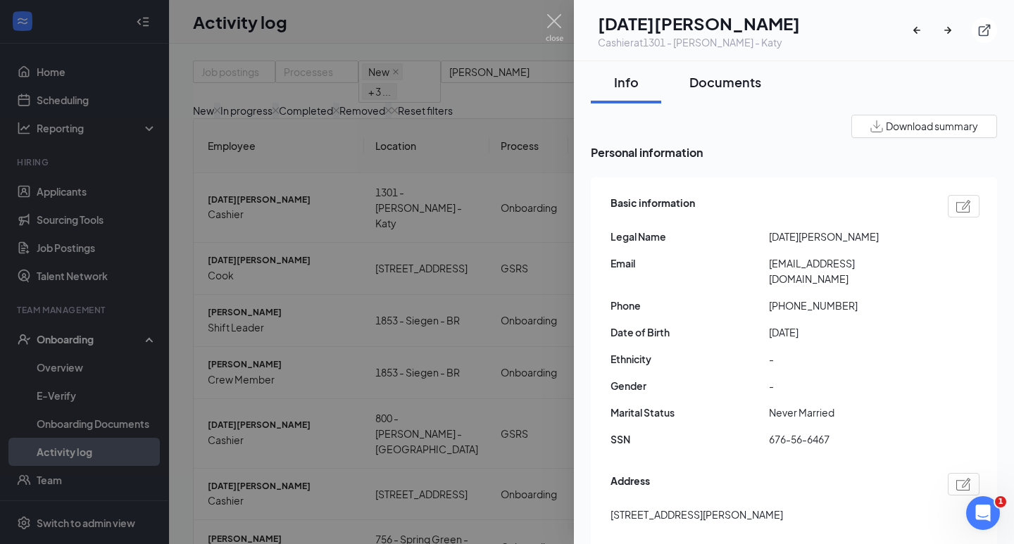
click at [740, 79] on div "Documents" at bounding box center [725, 82] width 72 height 18
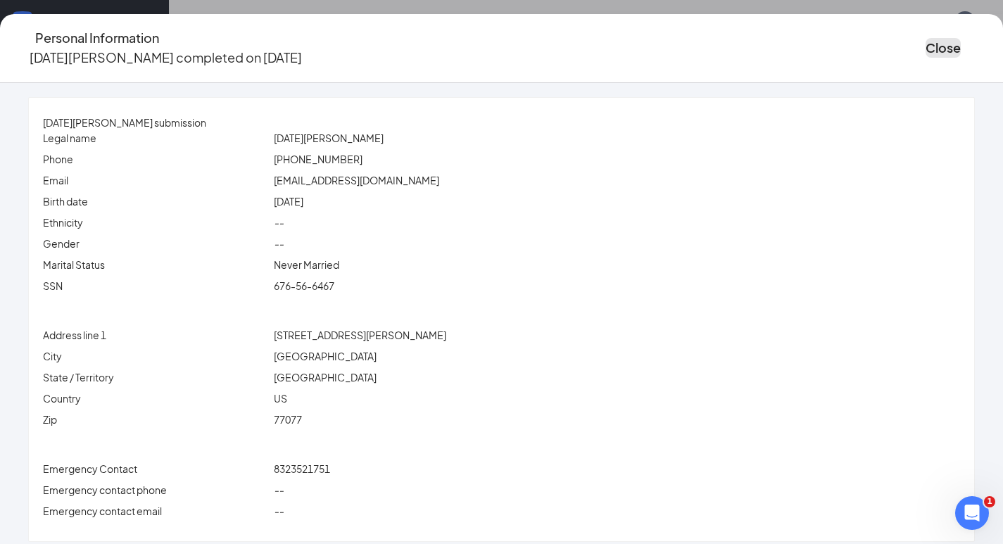
drag, startPoint x: 871, startPoint y: 46, endPoint x: 798, endPoint y: 126, distance: 109.1
click at [926, 49] on button "Close" at bounding box center [943, 48] width 35 height 20
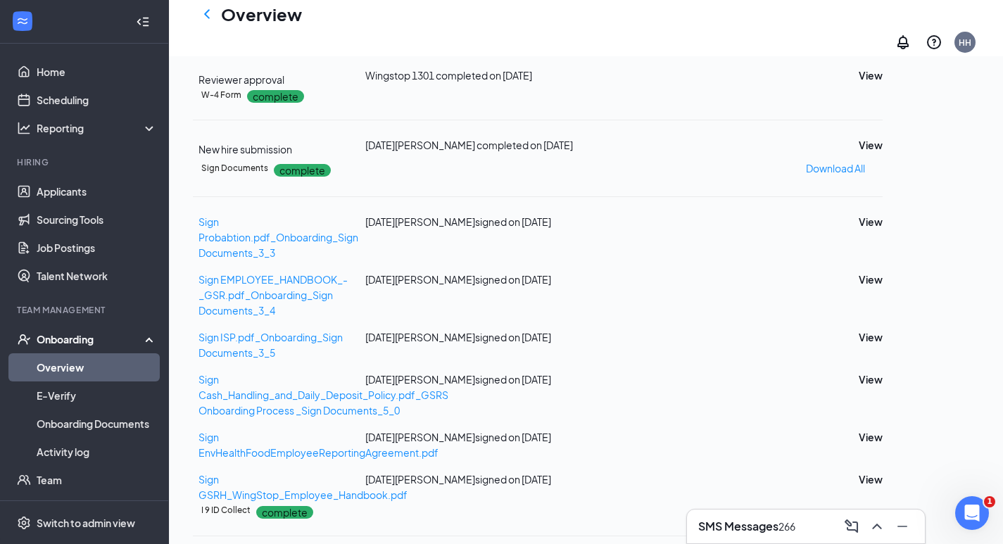
scroll to position [282, 0]
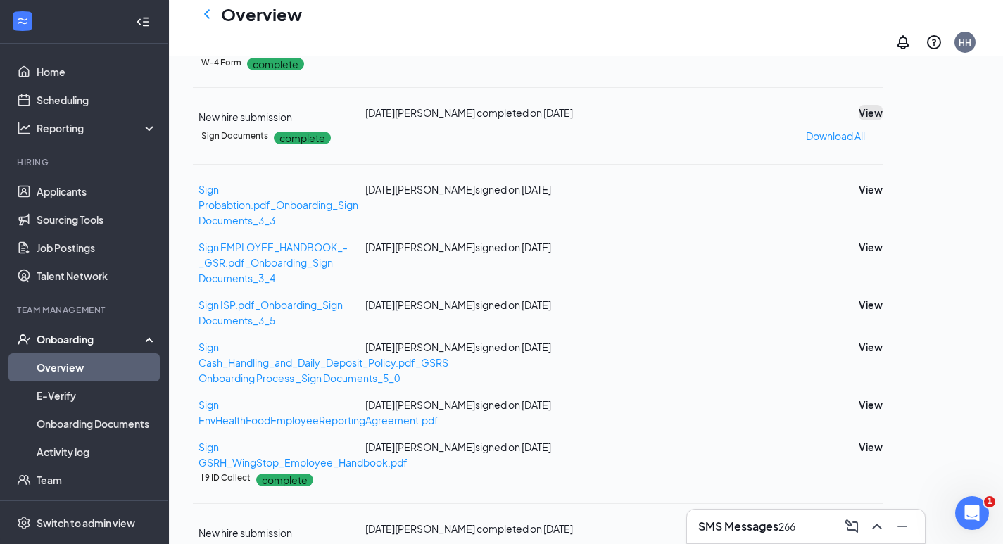
click at [883, 120] on button "View" at bounding box center [871, 112] width 24 height 15
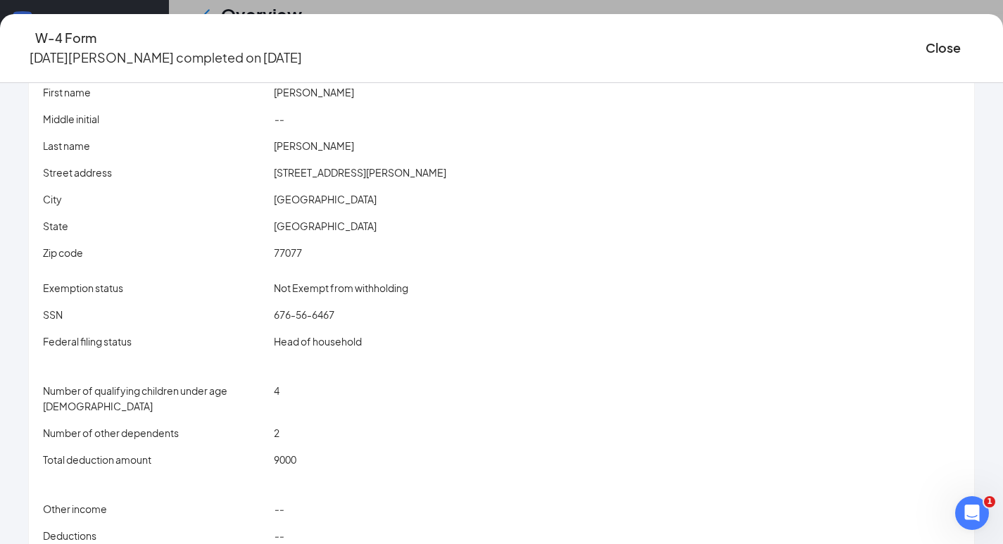
scroll to position [0, 0]
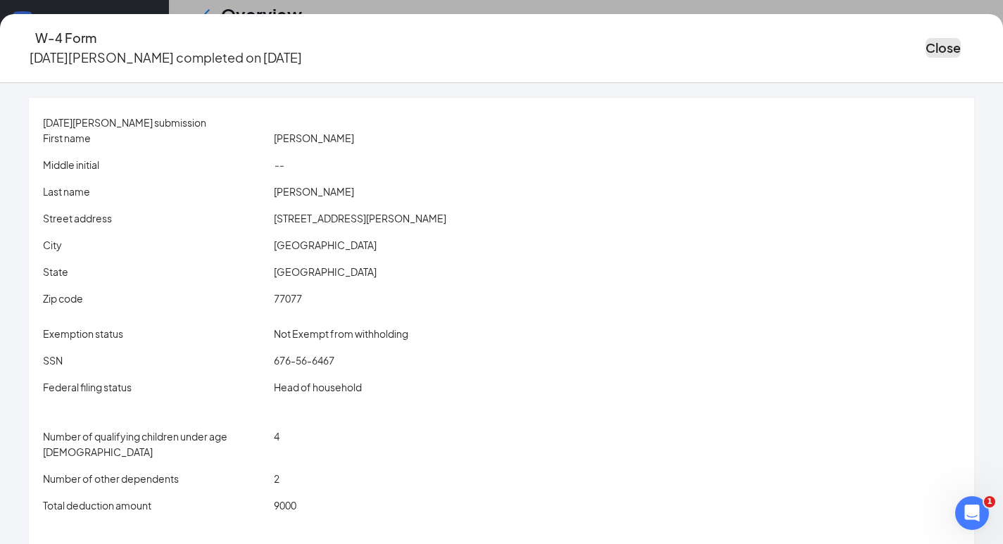
click at [926, 42] on button "Close" at bounding box center [943, 48] width 35 height 20
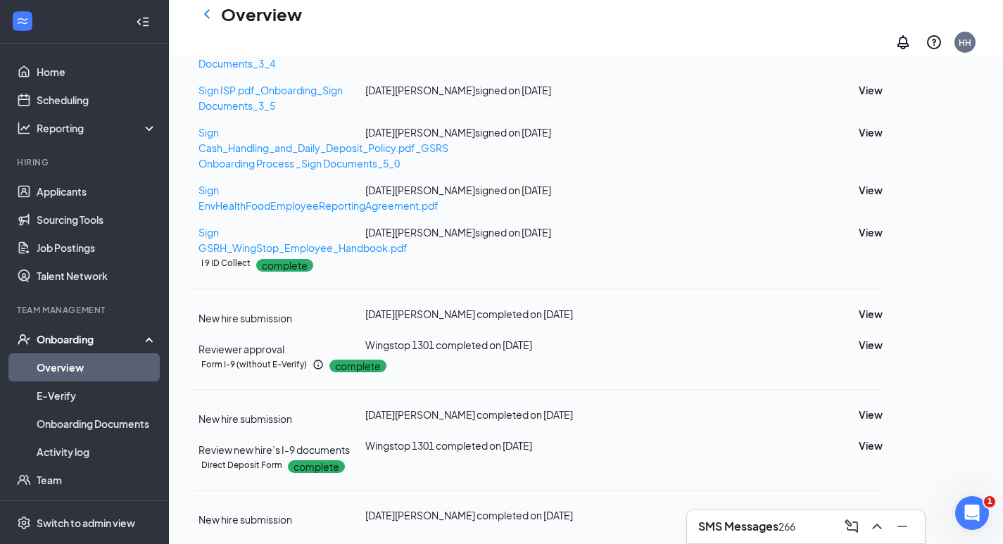
scroll to position [837, 0]
click at [883, 508] on button "View" at bounding box center [871, 515] width 24 height 15
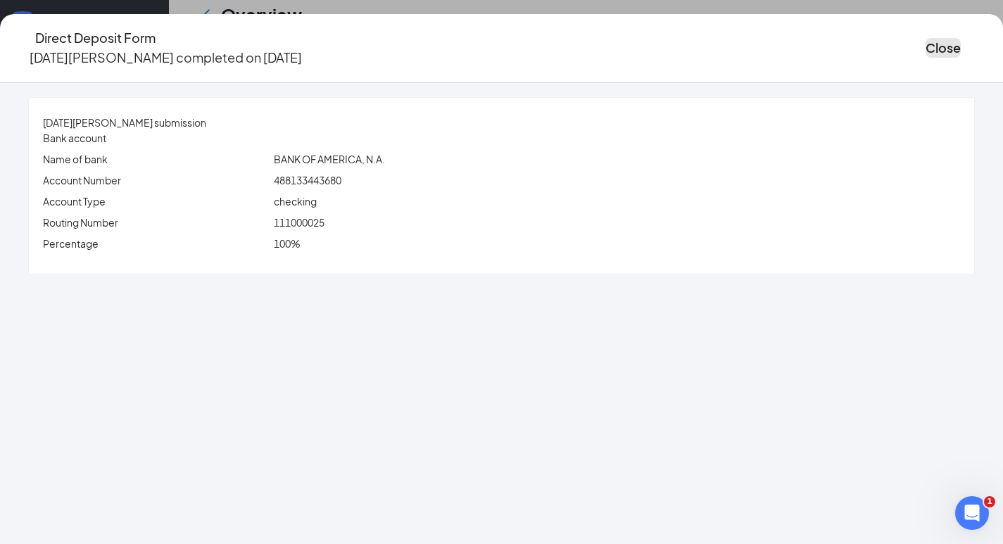
click at [926, 38] on button "Close" at bounding box center [943, 48] width 35 height 20
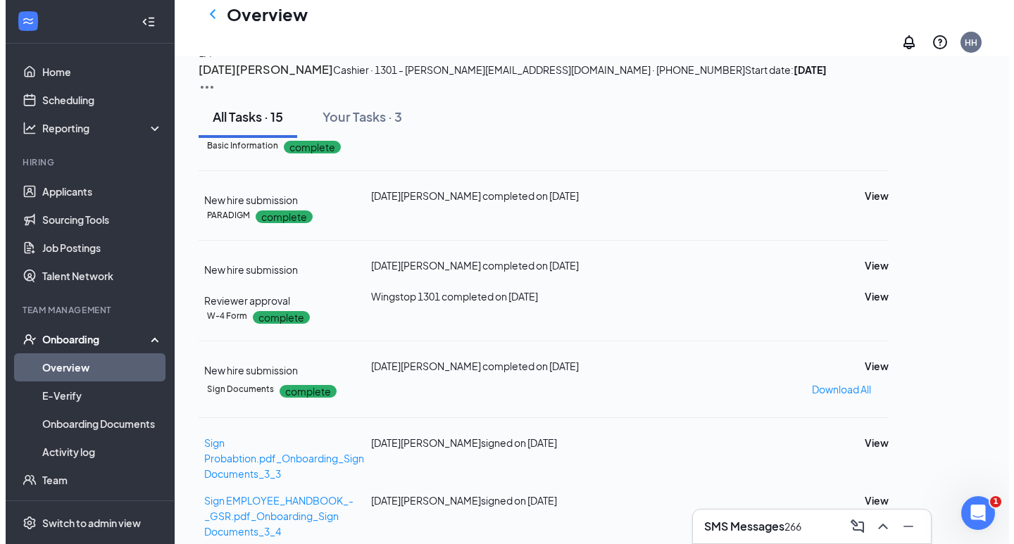
scroll to position [0, 0]
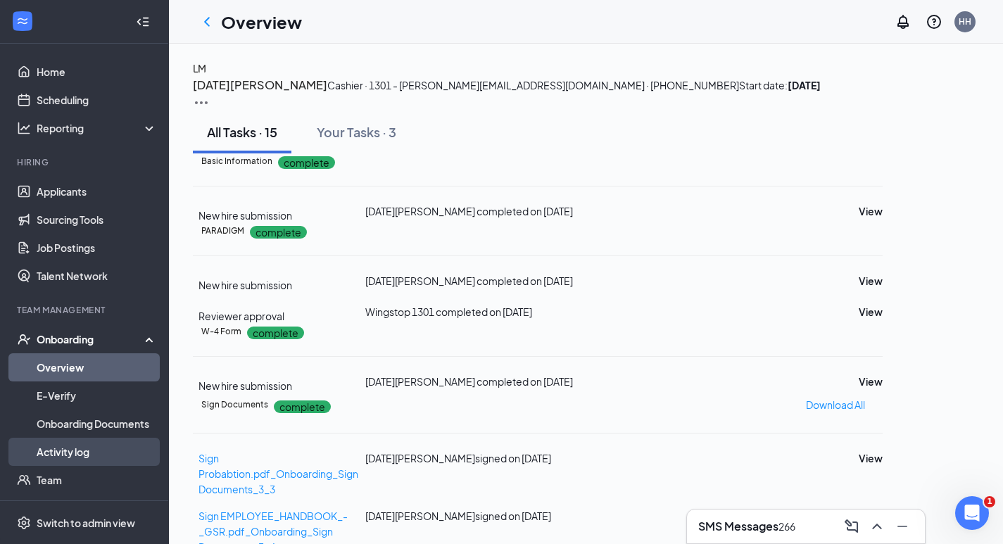
click at [96, 447] on link "Activity log" at bounding box center [97, 452] width 120 height 28
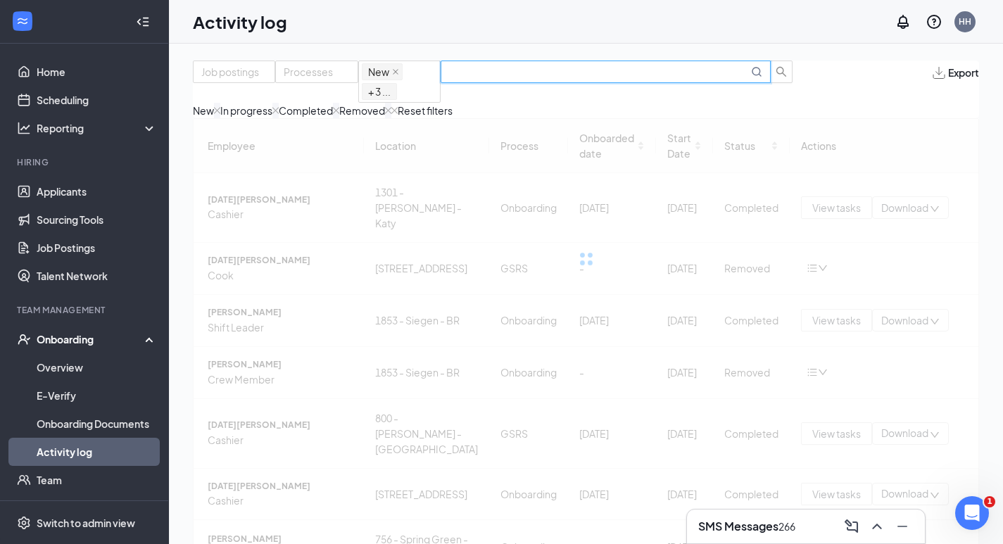
click at [707, 80] on input "text" at bounding box center [598, 71] width 299 height 15
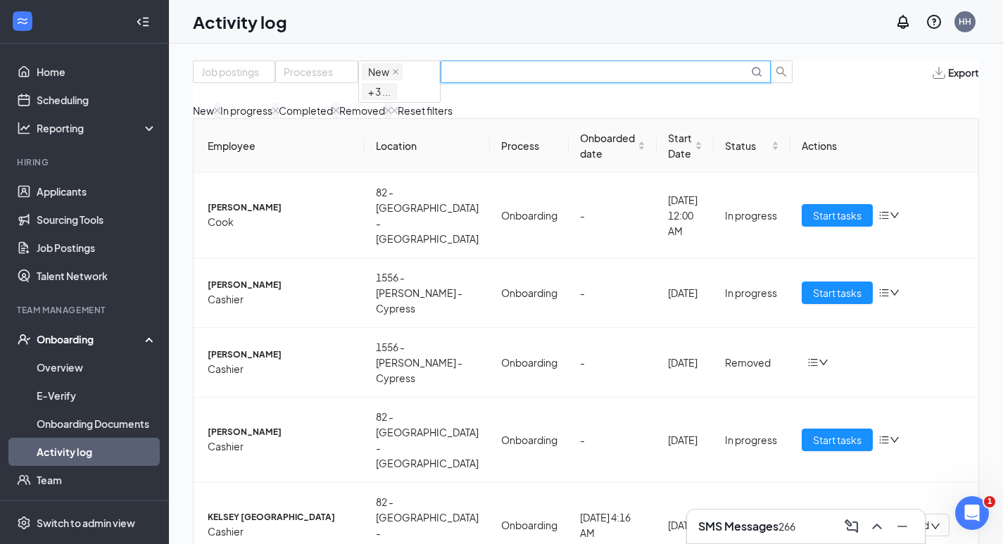
click at [707, 80] on input "text" at bounding box center [598, 71] width 299 height 15
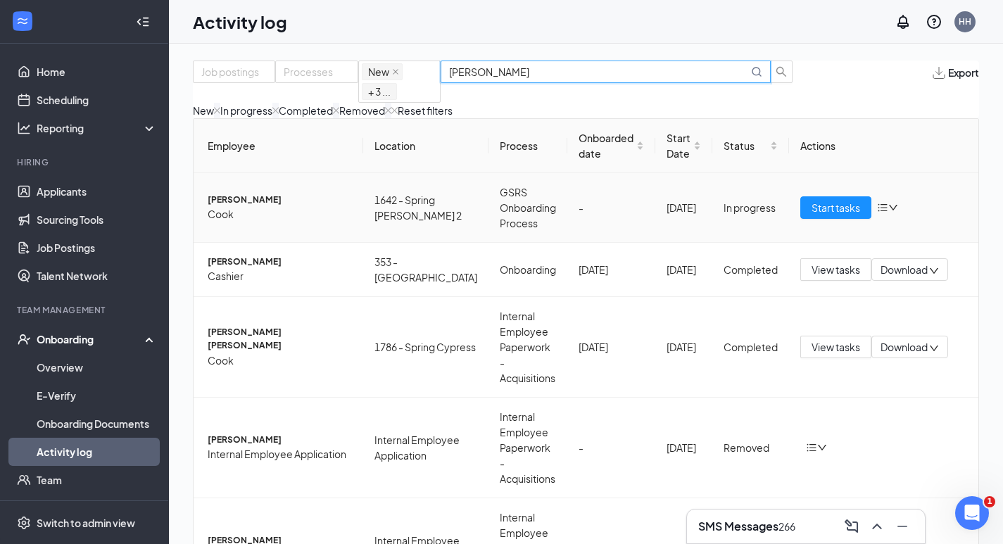
type input "[PERSON_NAME]"
click at [273, 207] on span "[PERSON_NAME]" at bounding box center [280, 200] width 144 height 13
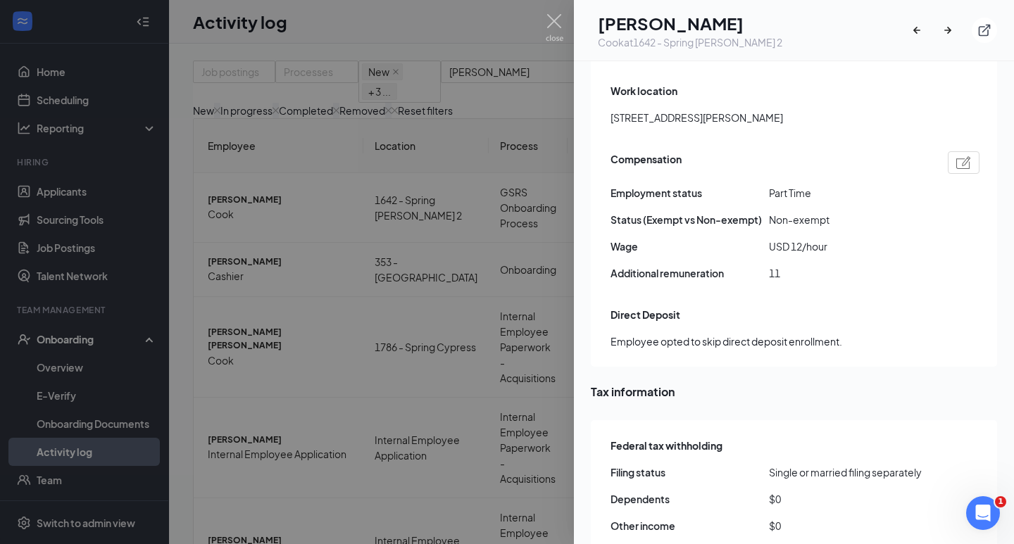
scroll to position [915, 0]
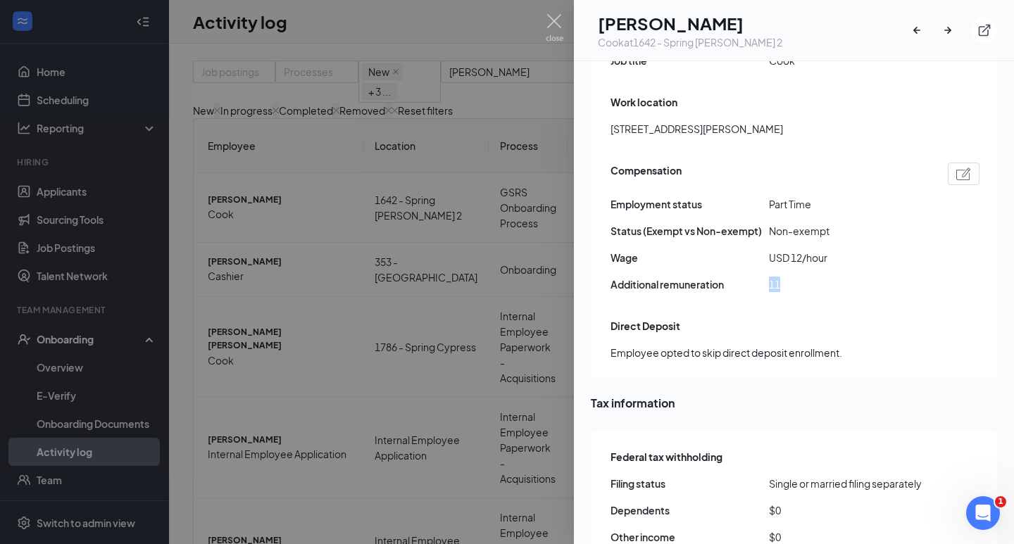
drag, startPoint x: 765, startPoint y: 256, endPoint x: 793, endPoint y: 254, distance: 28.2
click at [793, 277] on div "Additional remuneration 11" at bounding box center [794, 284] width 369 height 15
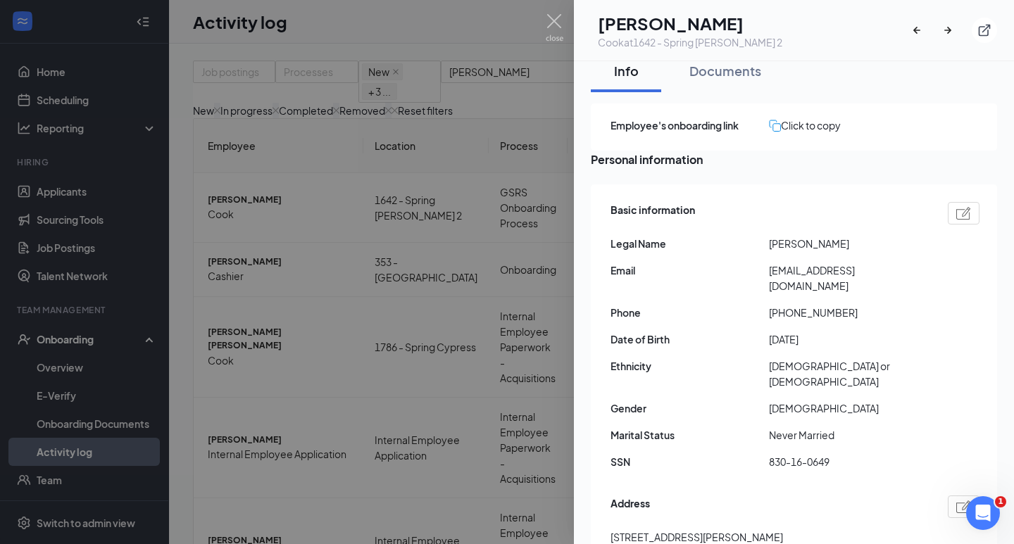
scroll to position [0, 0]
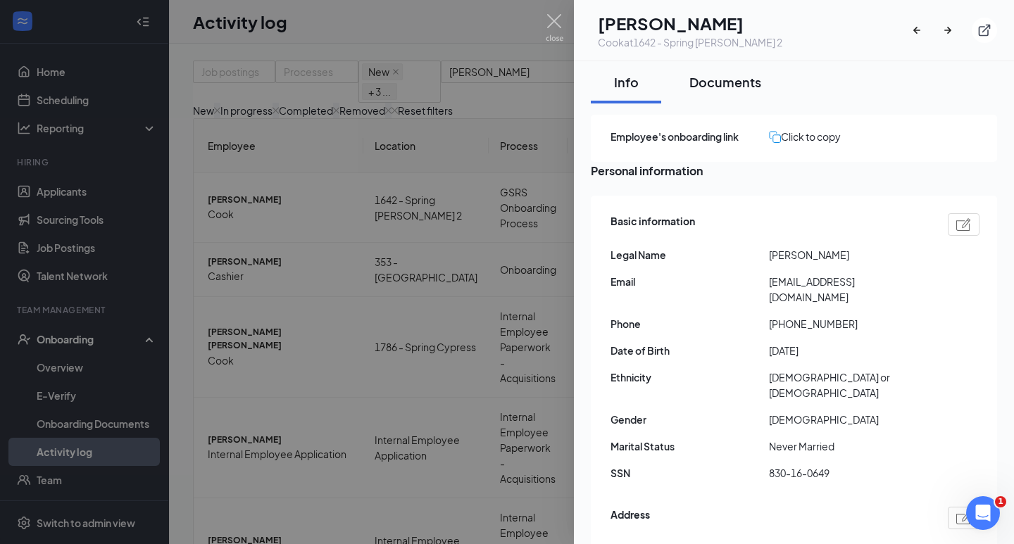
click at [729, 72] on button "Documents" at bounding box center [725, 82] width 100 height 42
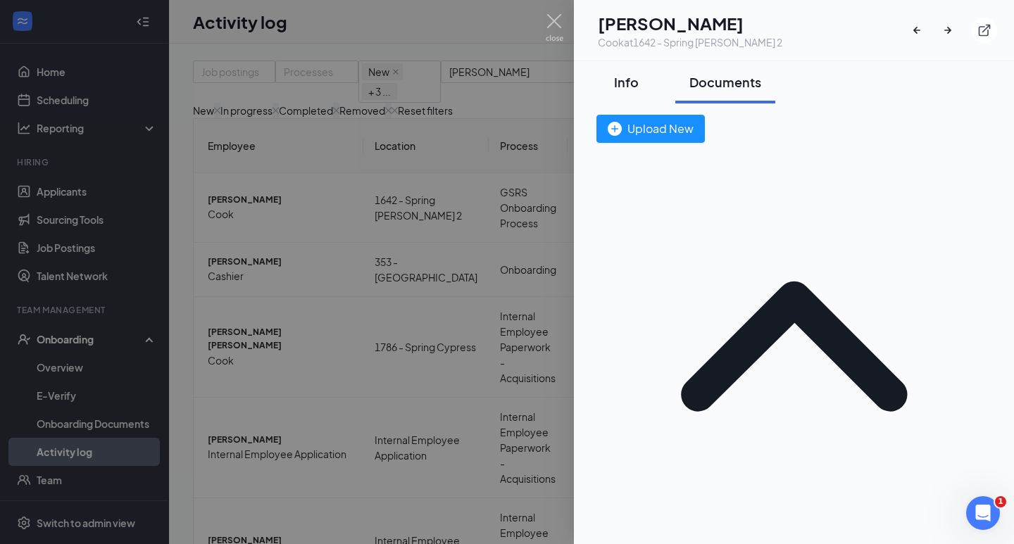
click at [632, 77] on div "Info" at bounding box center [626, 82] width 42 height 18
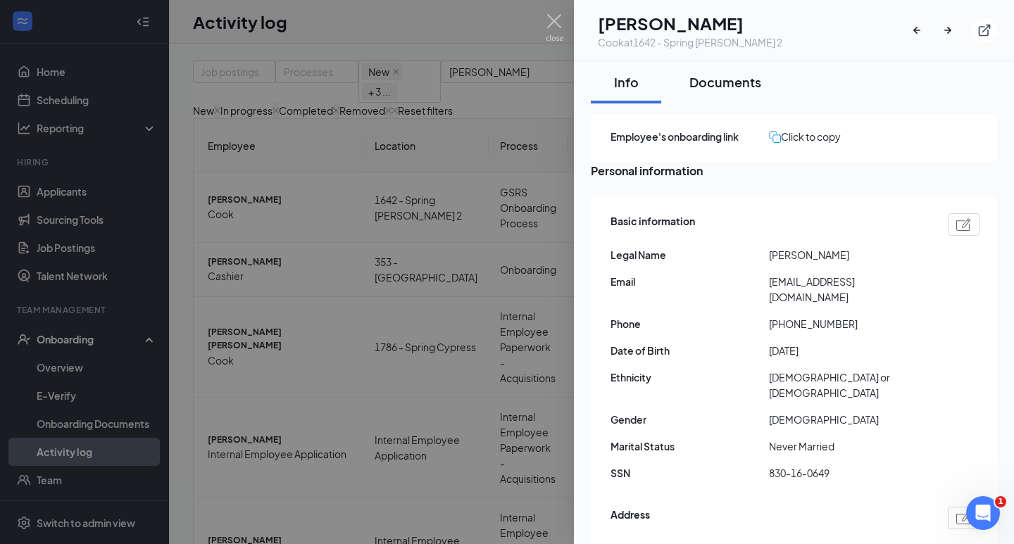
click at [728, 82] on div "Documents" at bounding box center [725, 82] width 72 height 18
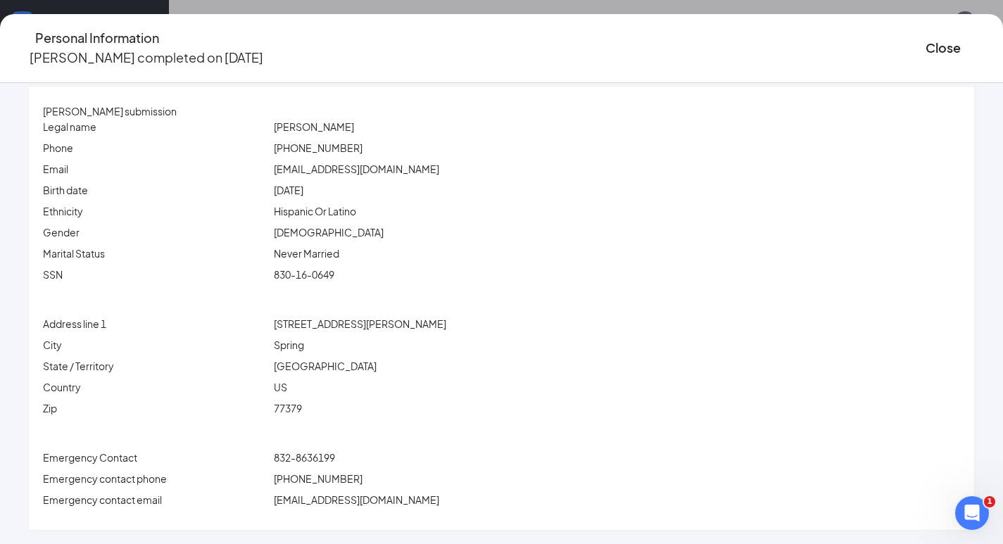
scroll to position [14, 0]
click at [926, 38] on button "Close" at bounding box center [943, 48] width 35 height 20
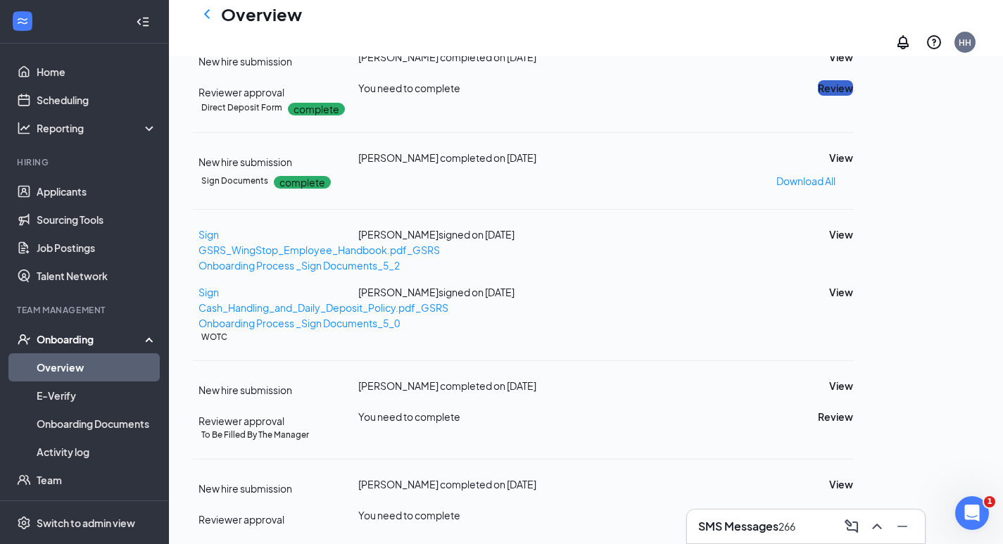
scroll to position [633, 0]
click at [853, 165] on button "View" at bounding box center [841, 157] width 24 height 15
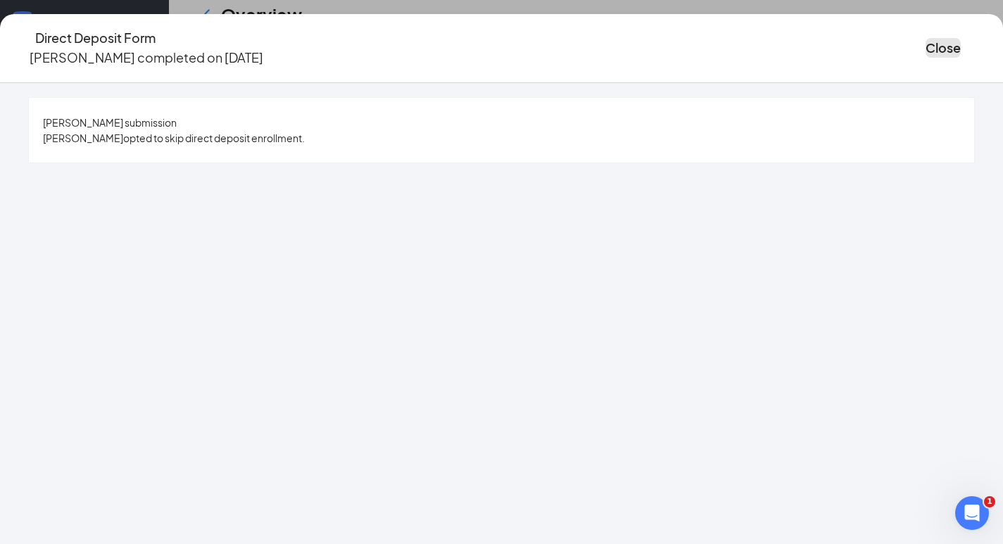
click at [926, 54] on button "Close" at bounding box center [943, 48] width 35 height 20
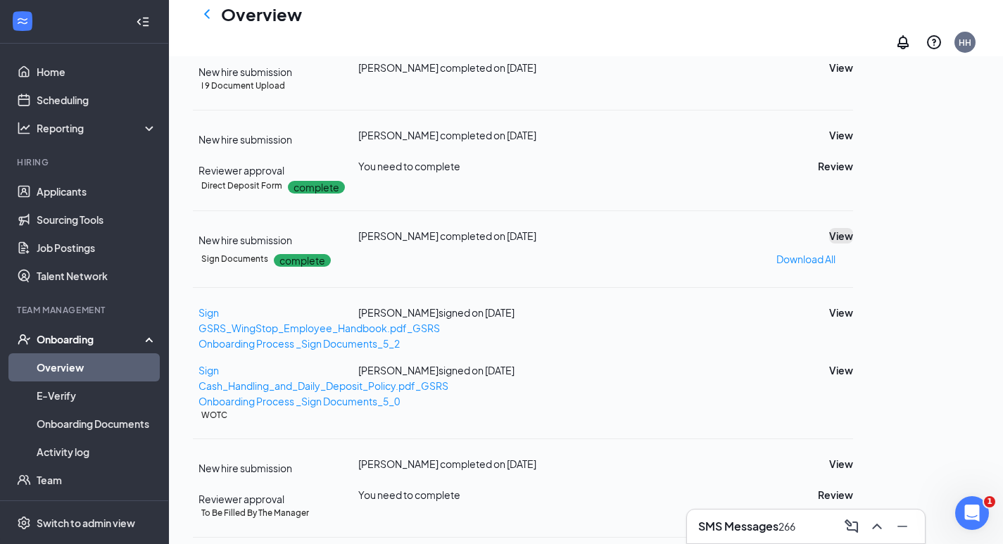
scroll to position [301, 0]
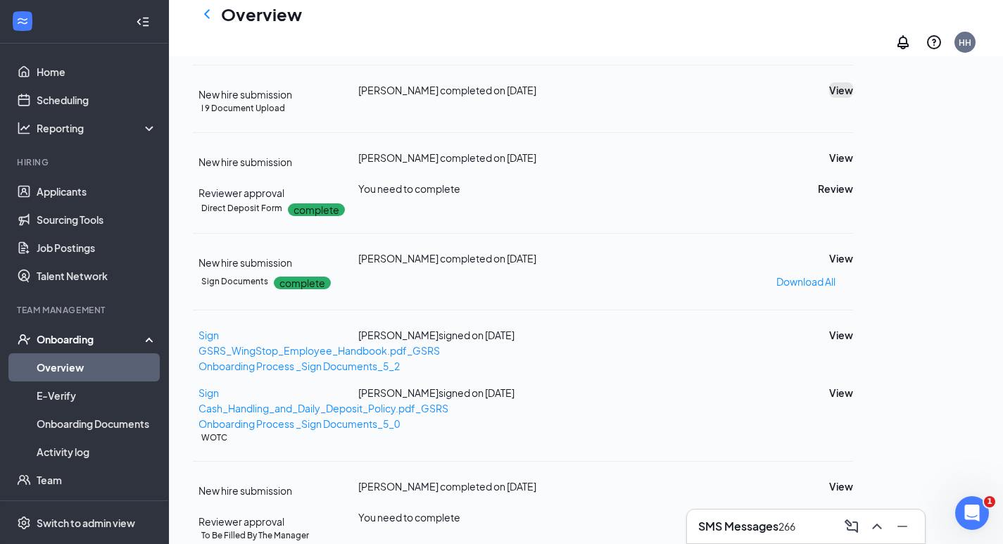
click at [853, 98] on button "View" at bounding box center [841, 89] width 24 height 15
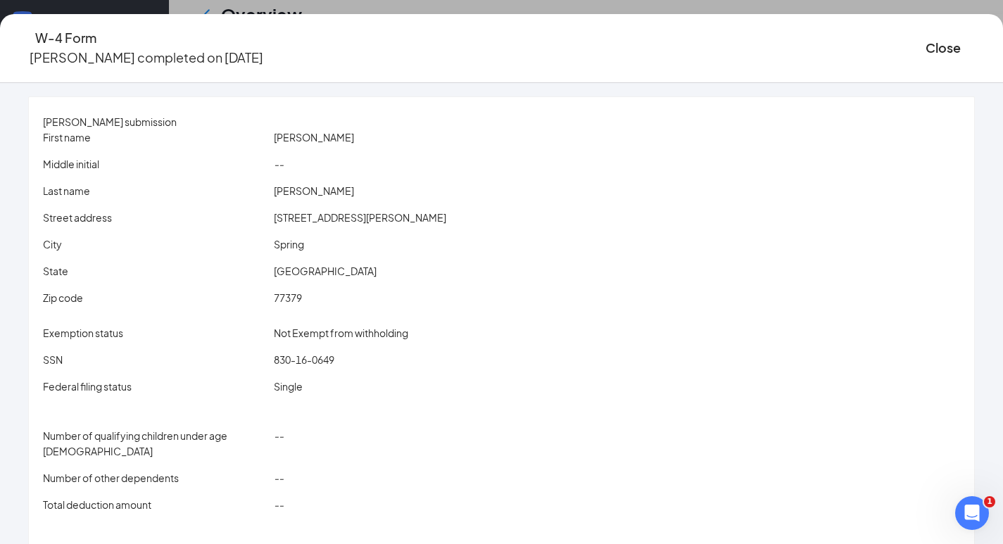
scroll to position [0, 0]
click at [926, 55] on div "Close" at bounding box center [950, 48] width 49 height 40
drag, startPoint x: 832, startPoint y: 56, endPoint x: 803, endPoint y: 79, distance: 37.0
click at [926, 56] on button "Close" at bounding box center [943, 48] width 35 height 20
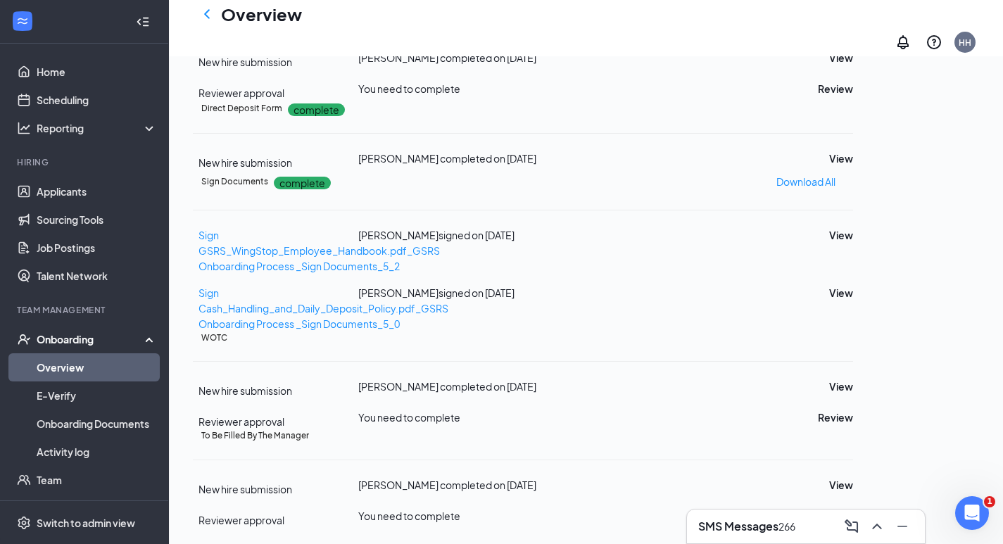
scroll to position [372, 0]
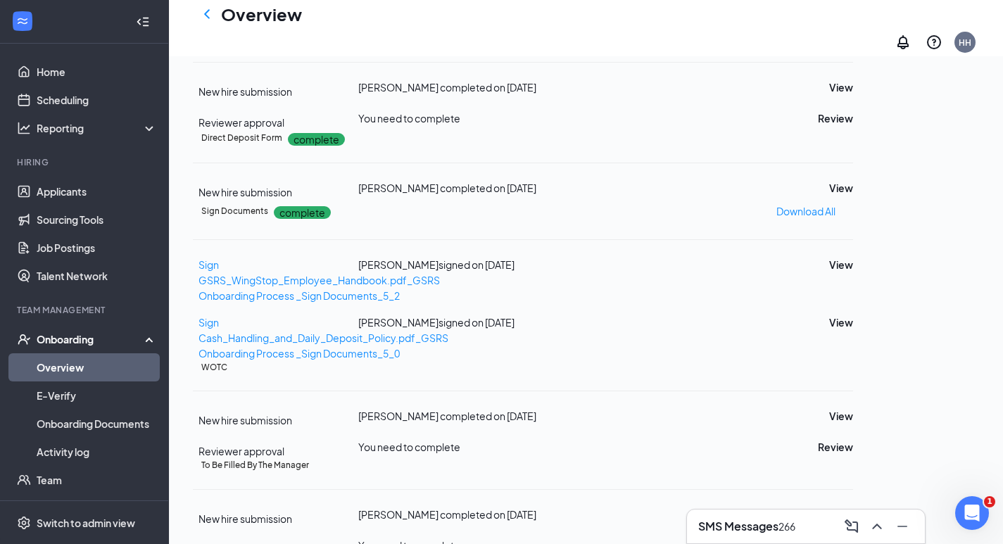
click at [853, 27] on button "View" at bounding box center [841, 19] width 24 height 15
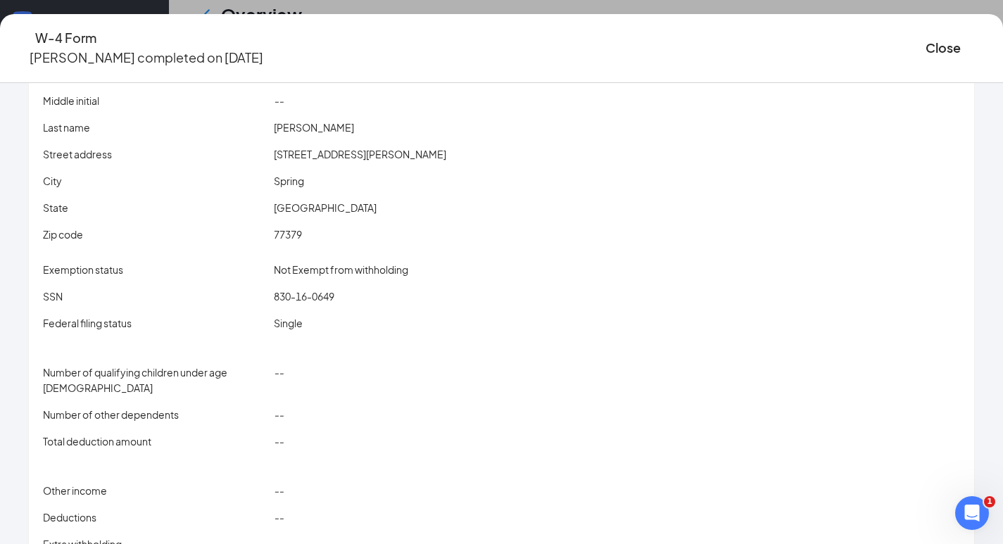
scroll to position [39, 0]
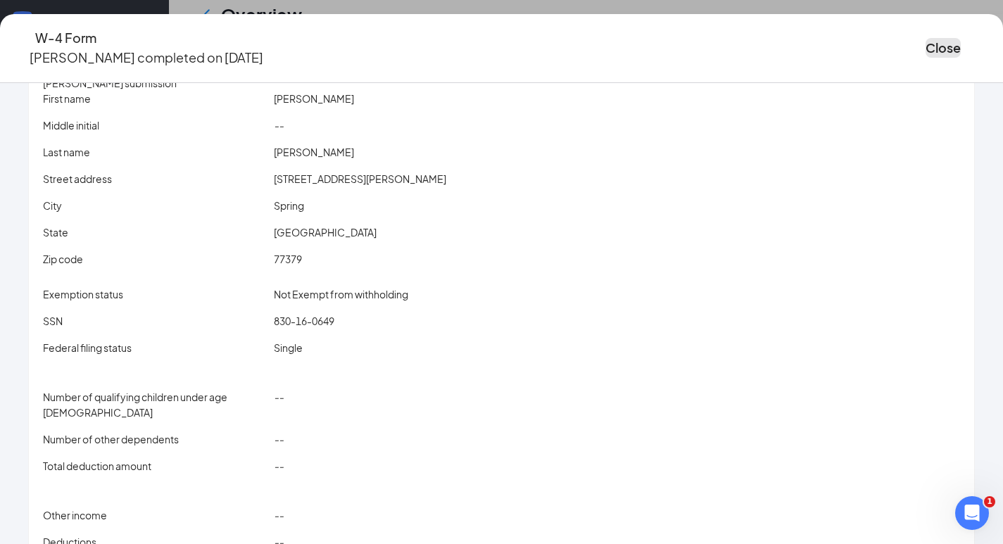
click at [926, 47] on button "Close" at bounding box center [943, 48] width 35 height 20
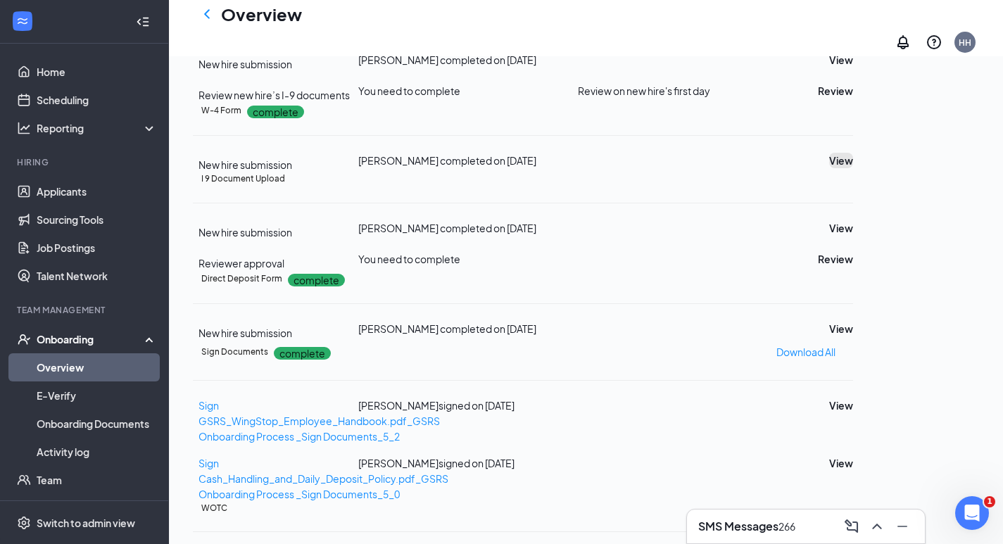
scroll to position [0, 0]
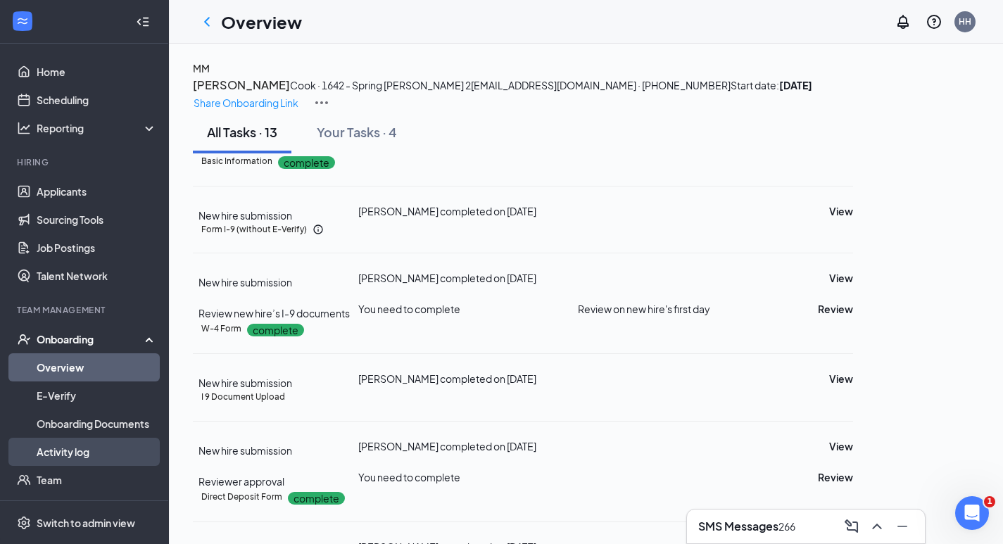
click at [85, 447] on link "Activity log" at bounding box center [97, 452] width 120 height 28
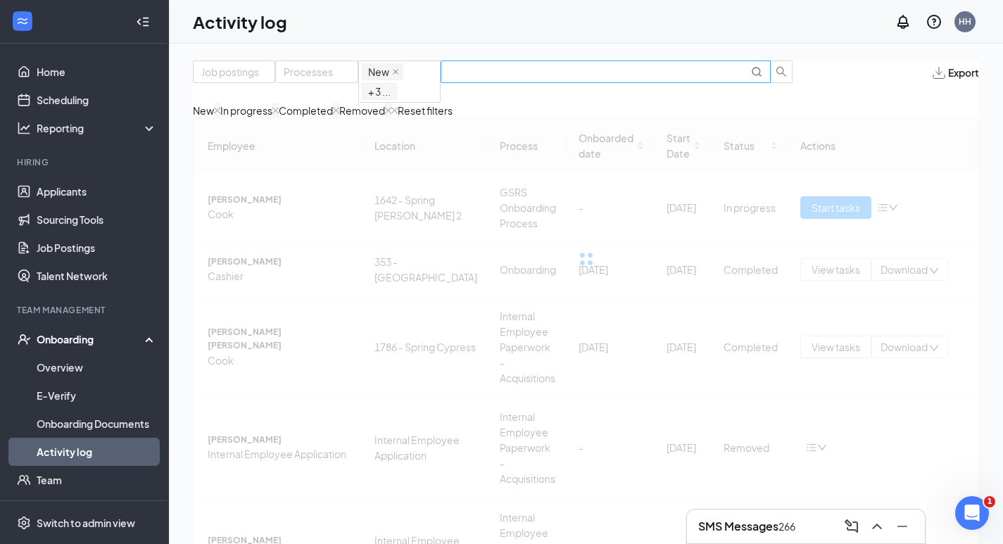
click at [674, 80] on input "text" at bounding box center [598, 71] width 299 height 15
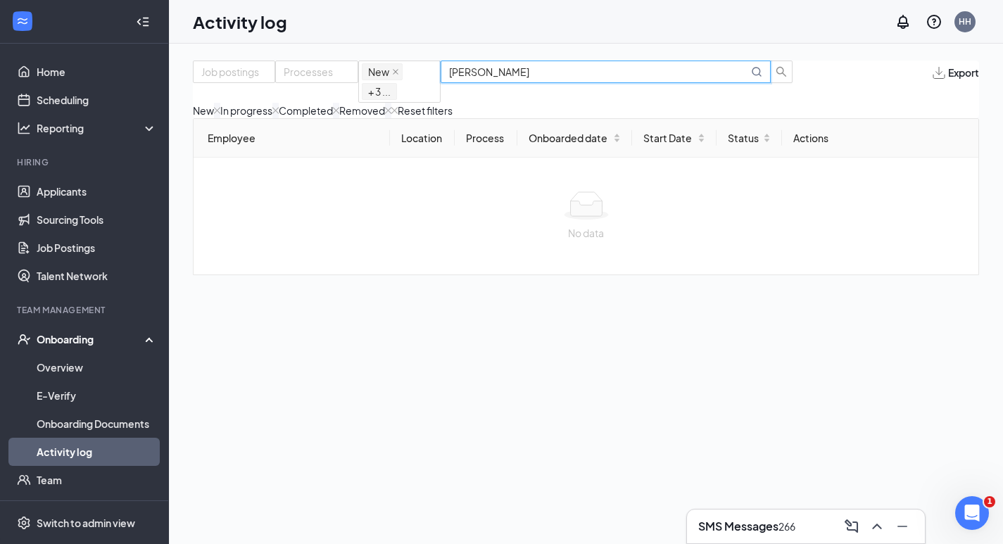
drag, startPoint x: 681, startPoint y: 87, endPoint x: 755, endPoint y: 97, distance: 74.6
click at [755, 97] on div "Job postings Processes New In progress Completed Removed + 3 ... [PERSON_NAME] …" at bounding box center [586, 90] width 786 height 58
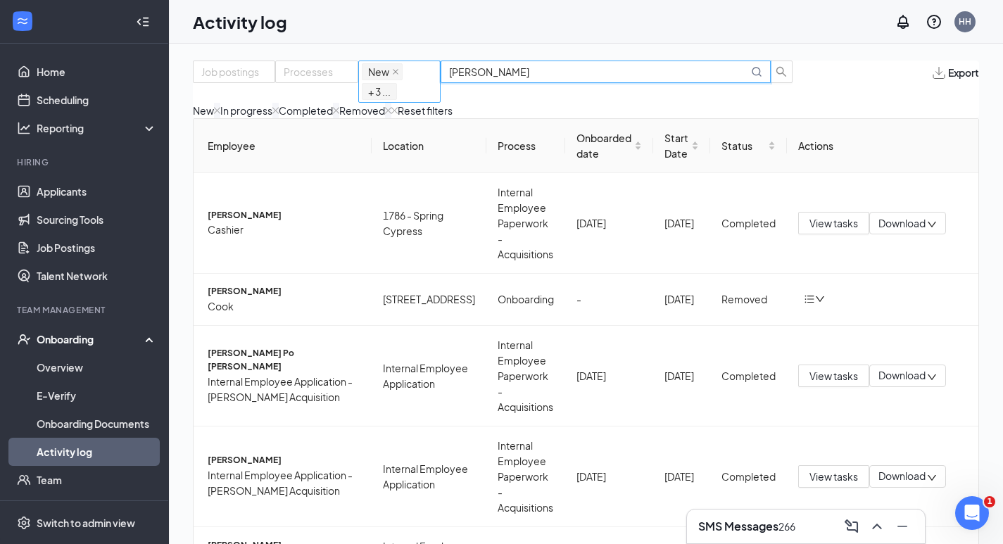
drag, startPoint x: 707, startPoint y: 75, endPoint x: 596, endPoint y: 80, distance: 111.3
click at [596, 80] on div "Job postings Processes New In progress Completed Removed + 3 ... [PERSON_NAME]" at bounding box center [493, 82] width 600 height 42
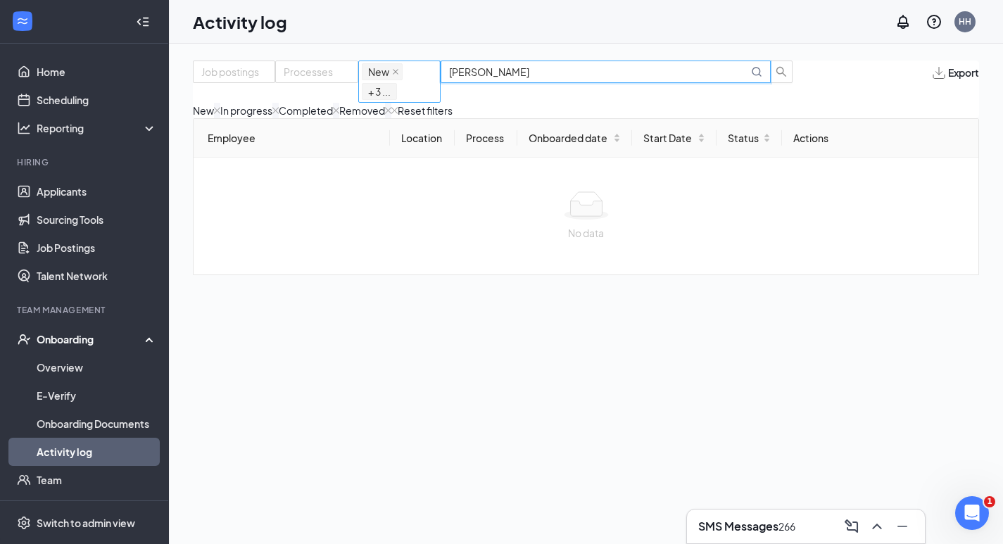
drag, startPoint x: 684, startPoint y: 88, endPoint x: 605, endPoint y: 94, distance: 79.7
click at [605, 94] on div "Job postings Processes New In progress Completed Removed + 3 ... [PERSON_NAME]" at bounding box center [493, 82] width 600 height 42
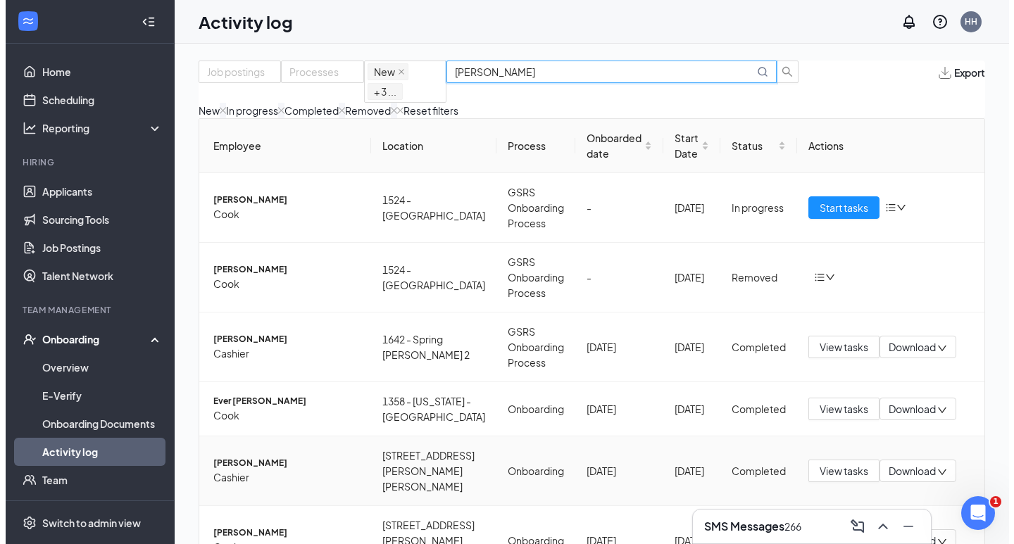
scroll to position [70, 0]
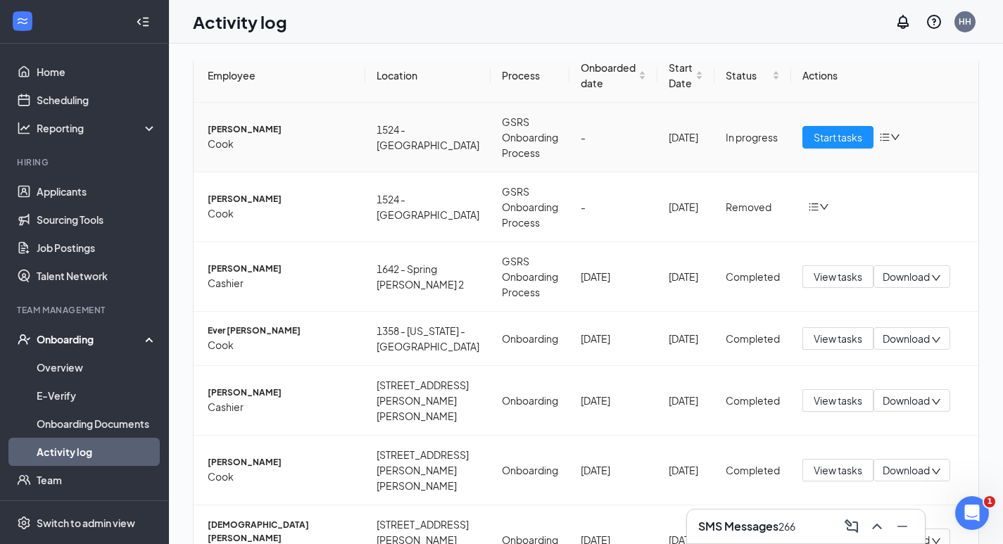
click at [301, 137] on span "[PERSON_NAME]" at bounding box center [281, 129] width 146 height 13
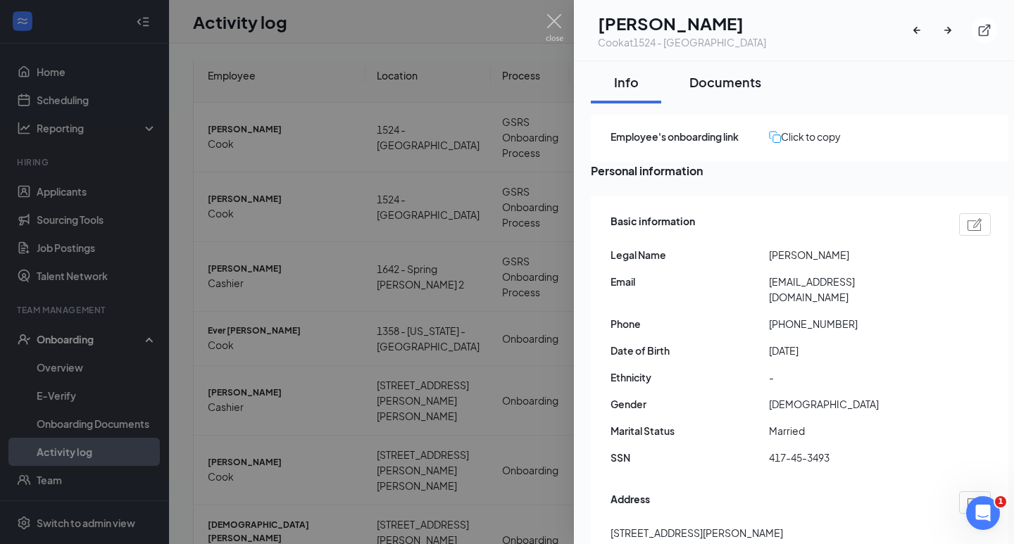
click at [723, 87] on button "Documents" at bounding box center [725, 82] width 100 height 42
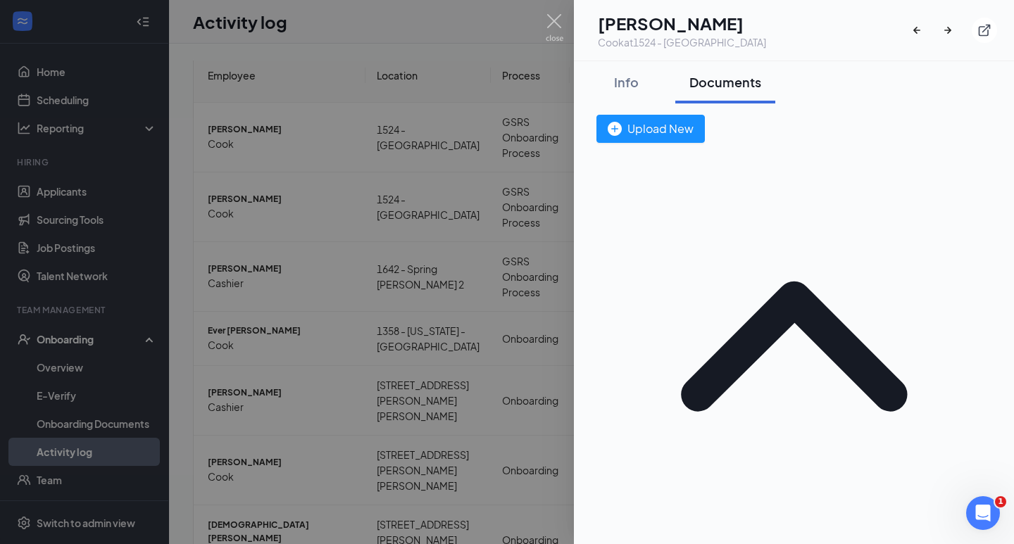
click at [370, 141] on div at bounding box center [507, 272] width 1014 height 544
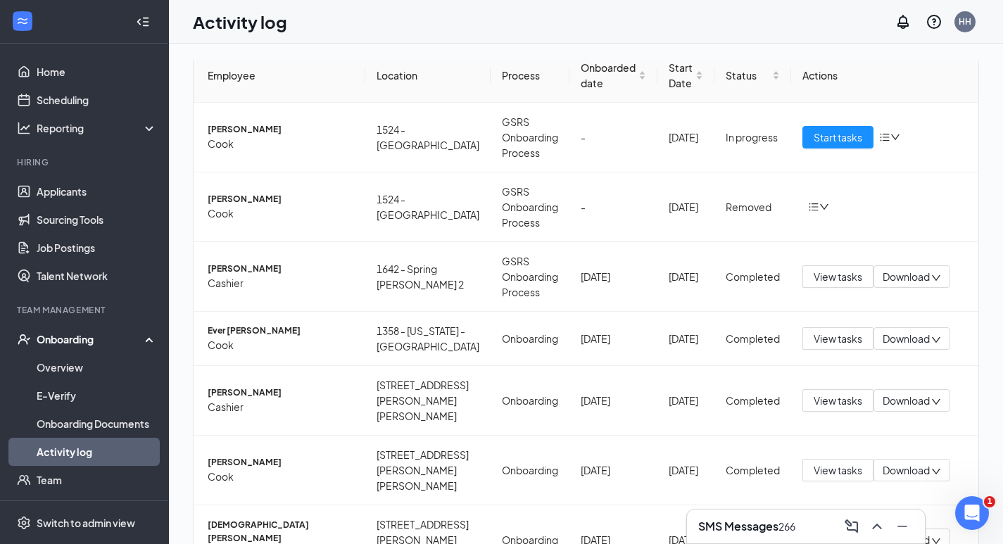
click at [412, 65] on th "Location" at bounding box center [427, 76] width 125 height 54
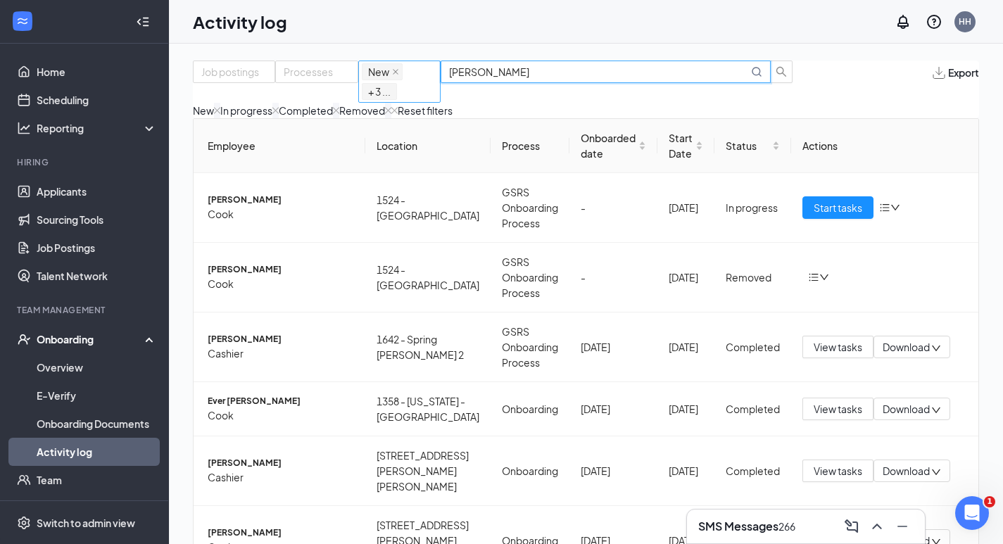
drag, startPoint x: 726, startPoint y: 81, endPoint x: 588, endPoint y: 81, distance: 138.0
click at [588, 81] on div "Job postings Processes New In progress Completed Removed + 3 ... [GEOGRAPHIC_DA…" at bounding box center [493, 82] width 600 height 42
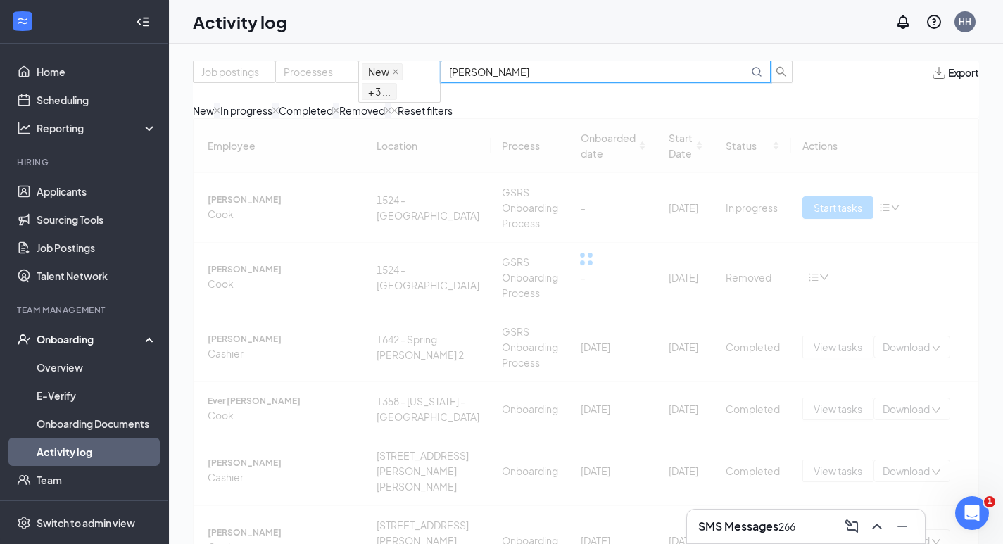
drag, startPoint x: 690, startPoint y: 87, endPoint x: 826, endPoint y: 122, distance: 141.0
click at [826, 118] on div "Job postings Processes New In progress Completed Removed + 3 ... [PERSON_NAME] …" at bounding box center [586, 90] width 786 height 58
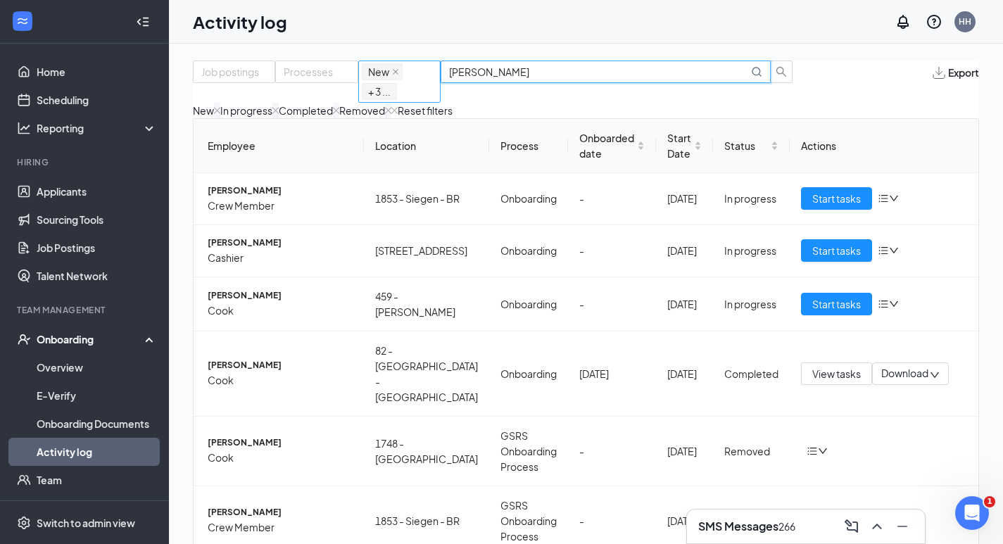
drag, startPoint x: 658, startPoint y: 84, endPoint x: 584, endPoint y: 84, distance: 74.6
click at [584, 84] on div "Job postings Processes New In progress Completed Removed + 3 ... [PERSON_NAME]" at bounding box center [493, 82] width 600 height 42
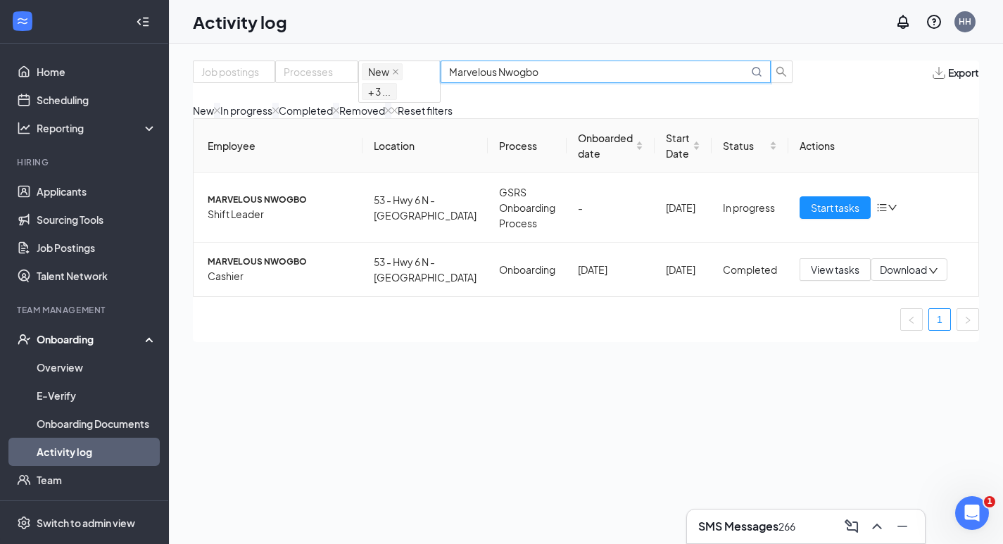
drag, startPoint x: 700, startPoint y: 85, endPoint x: 776, endPoint y: 87, distance: 76.8
click at [771, 83] on span "Marvelous Nwogbo" at bounding box center [606, 72] width 330 height 23
drag, startPoint x: 743, startPoint y: 82, endPoint x: 631, endPoint y: 86, distance: 112.0
click at [631, 86] on div "Job postings Processes New In progress Completed Removed + 3 ... Marvelous" at bounding box center [493, 82] width 600 height 42
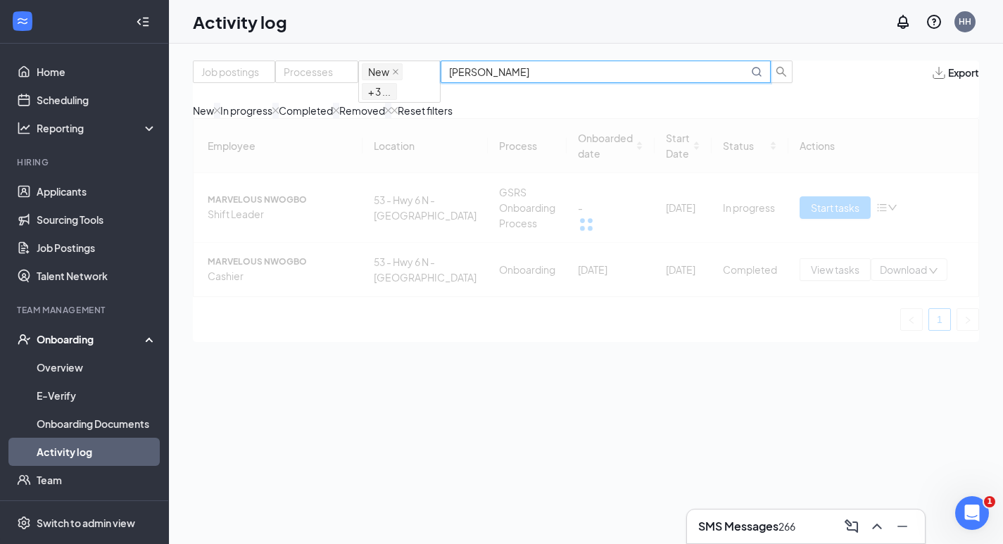
drag, startPoint x: 688, startPoint y: 90, endPoint x: 743, endPoint y: 83, distance: 55.4
click at [742, 80] on input "[PERSON_NAME]" at bounding box center [598, 71] width 299 height 15
click at [748, 80] on input "[PERSON_NAME]" at bounding box center [598, 71] width 299 height 15
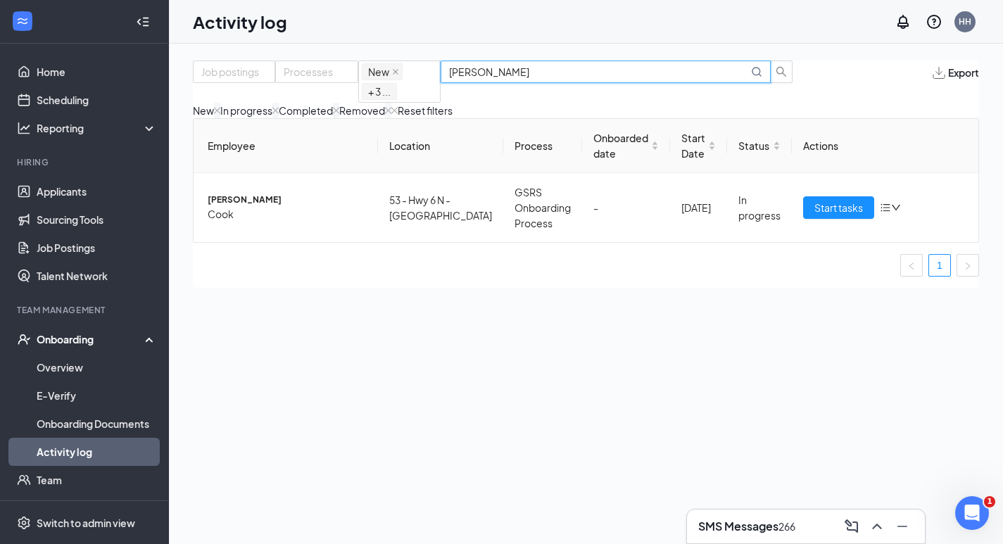
drag, startPoint x: 690, startPoint y: 91, endPoint x: 795, endPoint y: 115, distance: 107.7
click at [795, 115] on div "Job postings Processes New In progress Completed Removed + 3 ... [PERSON_NAME] …" at bounding box center [586, 90] width 786 height 58
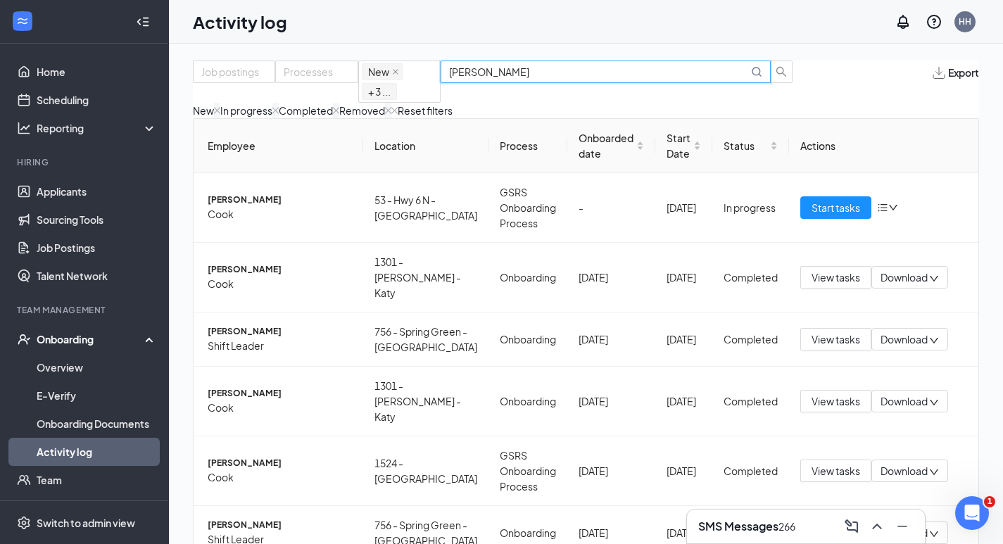
drag, startPoint x: 709, startPoint y: 84, endPoint x: 638, endPoint y: 91, distance: 70.7
click at [638, 91] on div "Job postings Processes New In progress Completed Removed + 3 ... [PERSON_NAME]" at bounding box center [493, 82] width 600 height 42
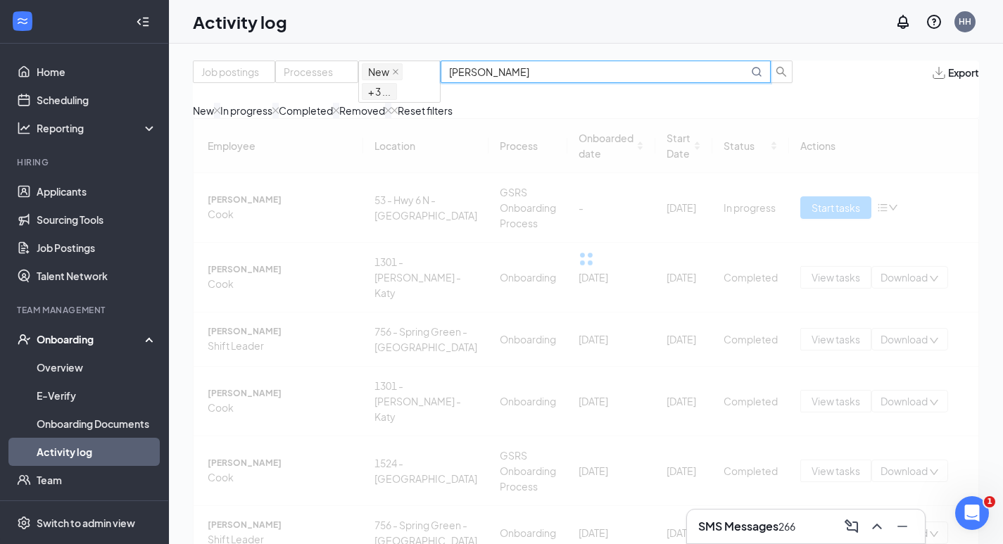
drag, startPoint x: 683, startPoint y: 82, endPoint x: 861, endPoint y: 100, distance: 178.2
click at [861, 100] on div "Job postings Processes New In progress Completed Removed + 3 ... [PERSON_NAME] …" at bounding box center [586, 90] width 786 height 58
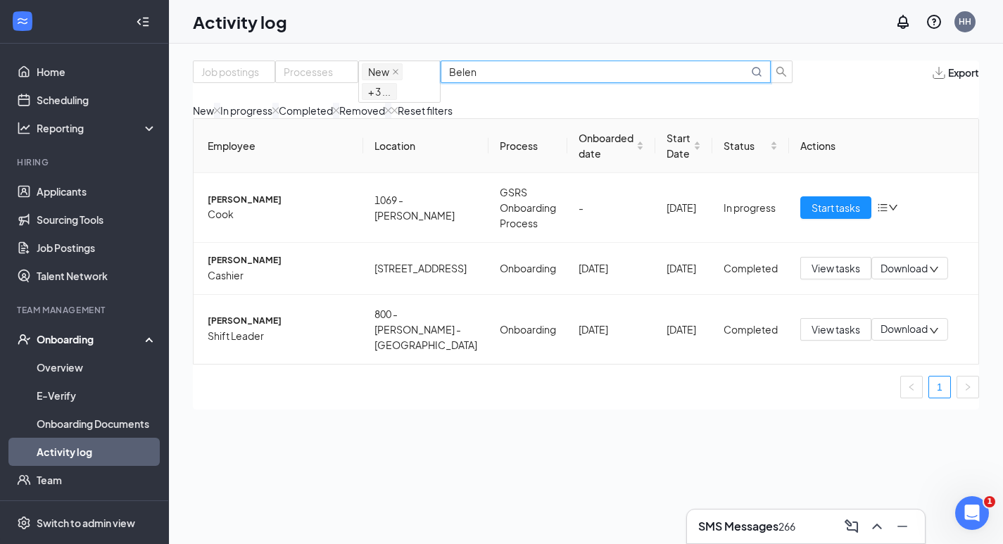
drag, startPoint x: 707, startPoint y: 89, endPoint x: 637, endPoint y: 88, distance: 69.7
click at [637, 88] on div "Job postings Processes New In progress Completed Removed + 3 ... [GEOGRAPHIC_DA…" at bounding box center [493, 82] width 600 height 42
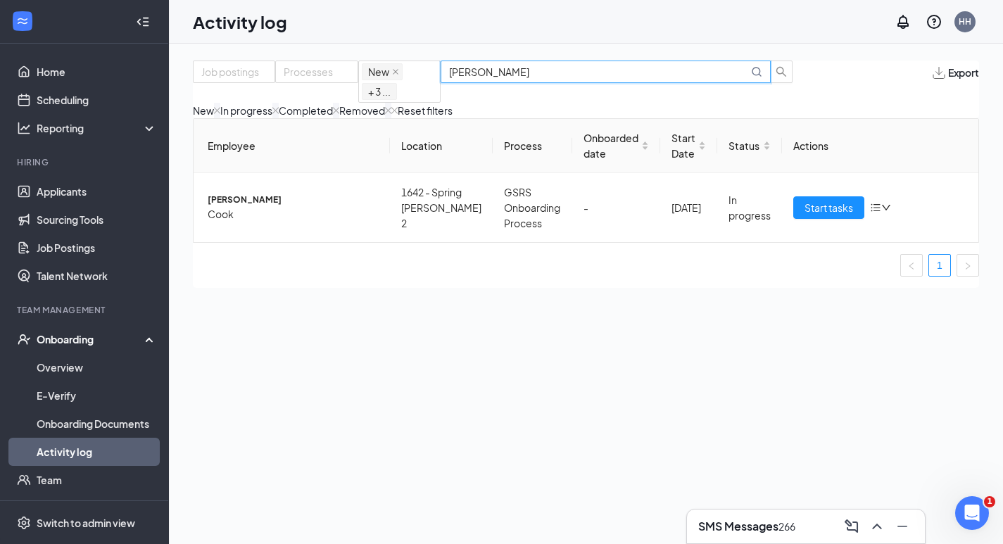
drag, startPoint x: 680, startPoint y: 83, endPoint x: 753, endPoint y: 101, distance: 75.3
click at [753, 101] on div "Job postings Processes New In progress Completed Removed + 3 ... [PERSON_NAME] …" at bounding box center [586, 90] width 786 height 58
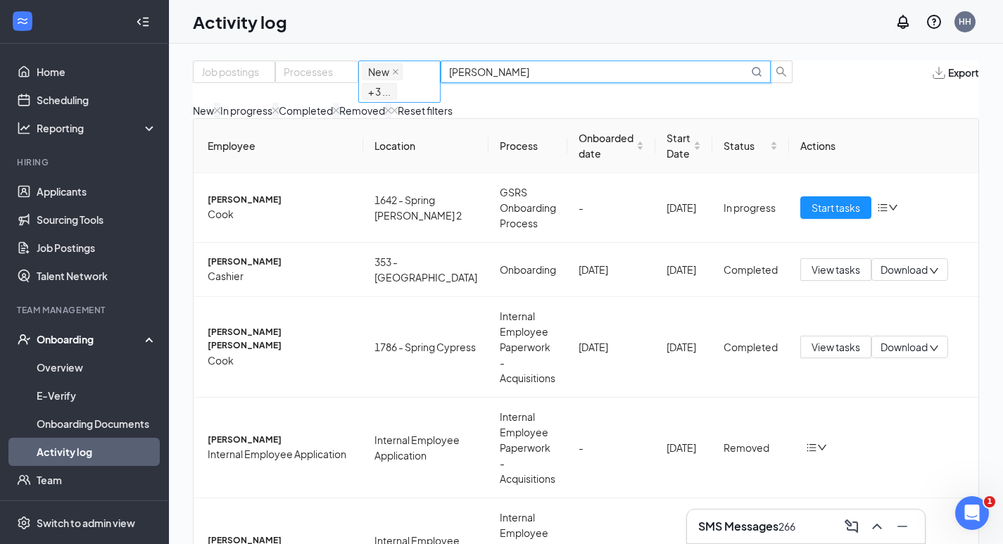
drag, startPoint x: 712, startPoint y: 88, endPoint x: 624, endPoint y: 83, distance: 88.1
click at [624, 83] on div "Job postings Processes New In progress Completed Removed + 3 ... [PERSON_NAME]" at bounding box center [493, 82] width 600 height 42
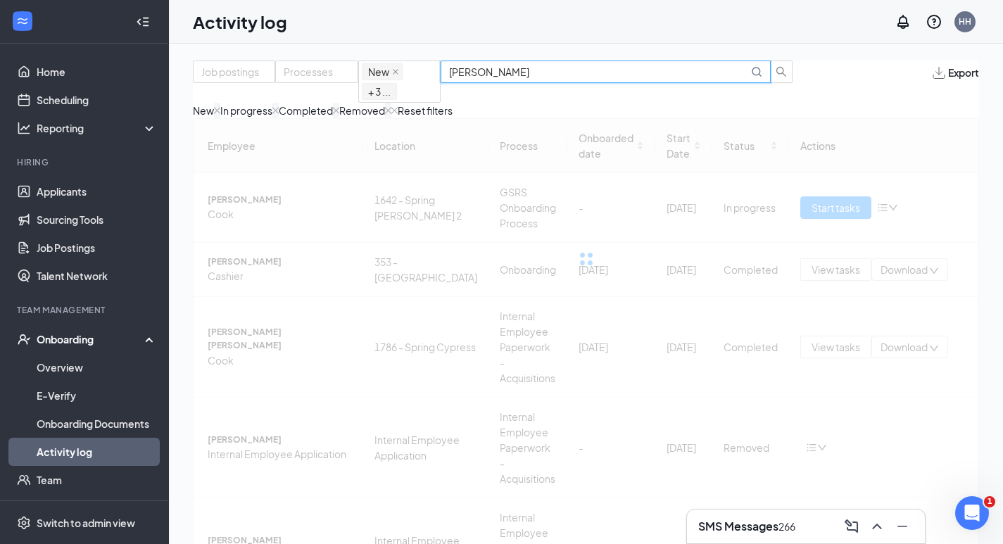
drag, startPoint x: 684, startPoint y: 88, endPoint x: 747, endPoint y: 93, distance: 62.8
click at [747, 80] on input "[PERSON_NAME]" at bounding box center [598, 71] width 299 height 15
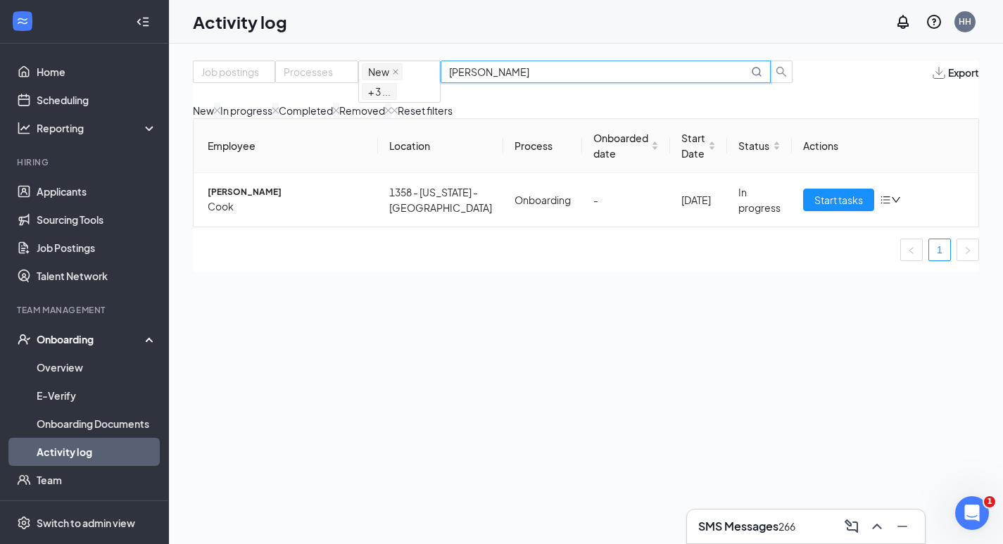
drag, startPoint x: 691, startPoint y: 85, endPoint x: 638, endPoint y: 75, distance: 53.7
click at [638, 75] on div "Job postings Processes New In progress Completed Removed + 3 ... [PERSON_NAME]" at bounding box center [493, 82] width 600 height 42
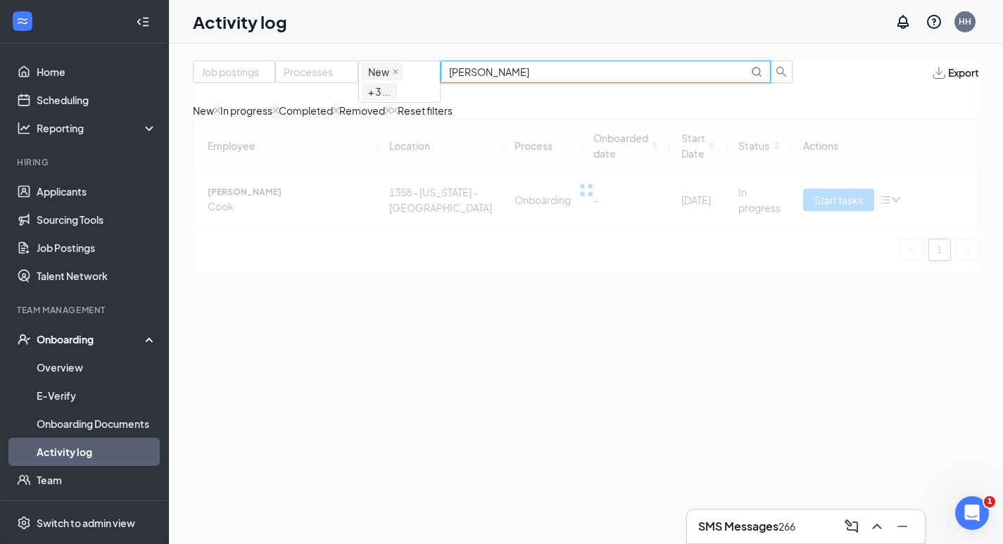
drag, startPoint x: 679, startPoint y: 87, endPoint x: 805, endPoint y: 98, distance: 127.2
click at [805, 98] on div "Job postings Processes New In progress Completed Removed + 3 ... [PERSON_NAME] …" at bounding box center [586, 90] width 786 height 58
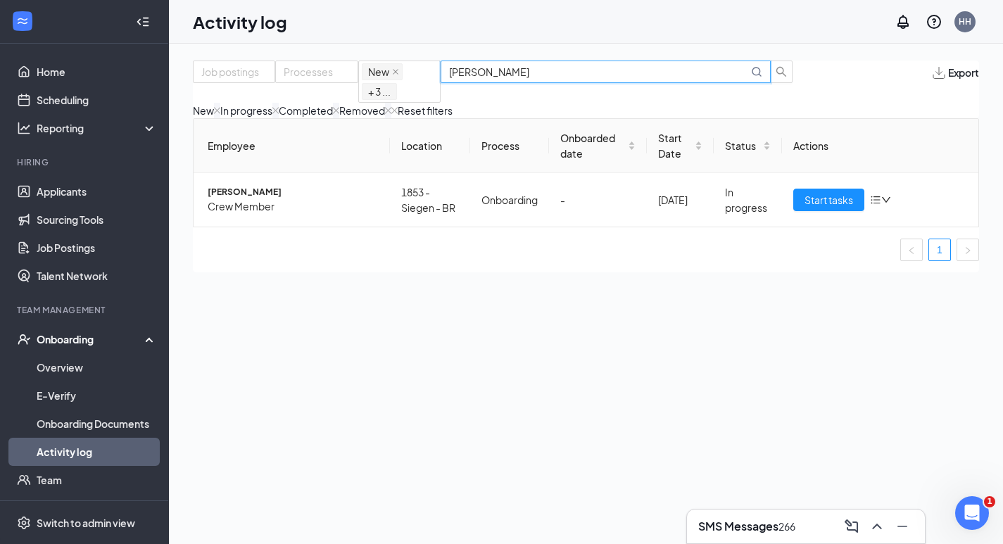
drag, startPoint x: 726, startPoint y: 80, endPoint x: 647, endPoint y: 83, distance: 78.9
click at [647, 80] on input "[PERSON_NAME]" at bounding box center [598, 71] width 299 height 15
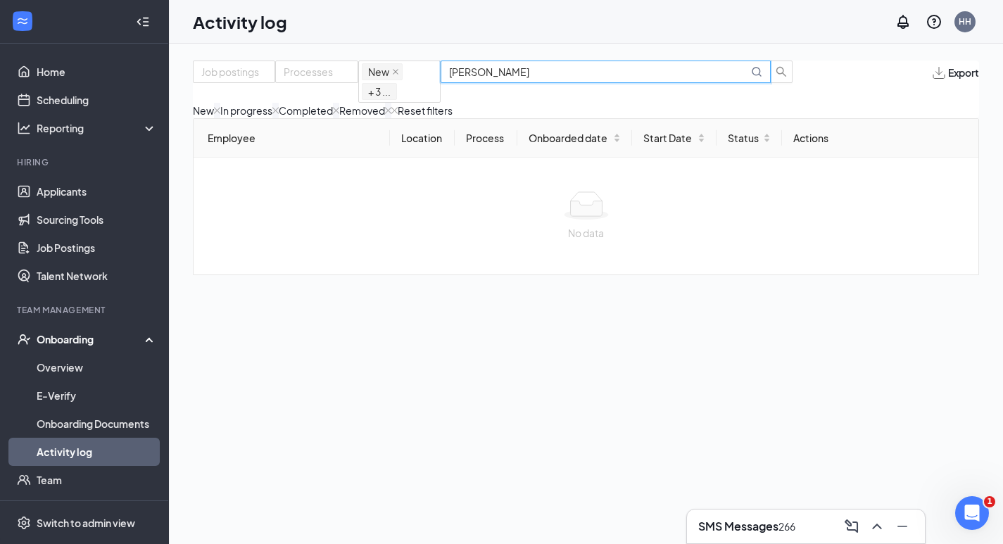
drag, startPoint x: 691, startPoint y: 90, endPoint x: 748, endPoint y: 107, distance: 59.5
click at [748, 107] on div "Job postings Processes New In progress Completed Removed + 3 ... [PERSON_NAME] …" at bounding box center [586, 90] width 786 height 58
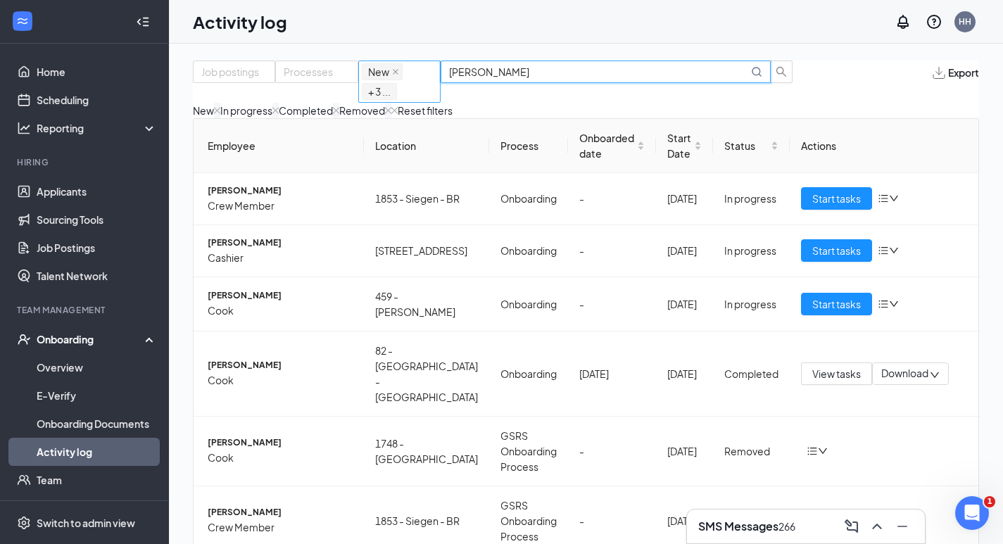
drag, startPoint x: 739, startPoint y: 81, endPoint x: 596, endPoint y: 92, distance: 143.3
click at [596, 92] on div "Job postings Processes New In progress Completed Removed + 3 ... [PERSON_NAME]" at bounding box center [493, 82] width 600 height 42
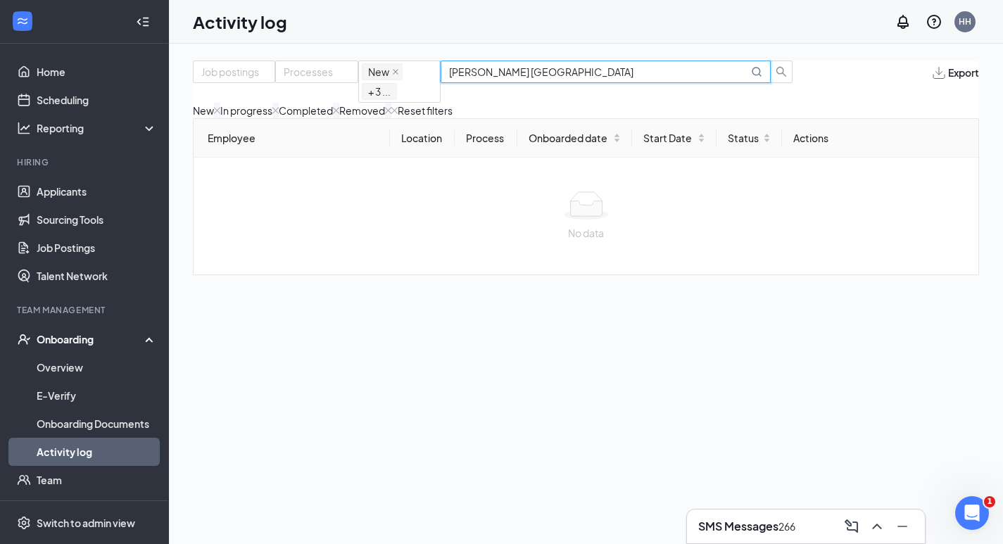
drag, startPoint x: 687, startPoint y: 84, endPoint x: 774, endPoint y: 95, distance: 87.3
click at [774, 95] on span "[PERSON_NAME] [GEOGRAPHIC_DATA]" at bounding box center [617, 82] width 353 height 42
type input "[PERSON_NAME]"
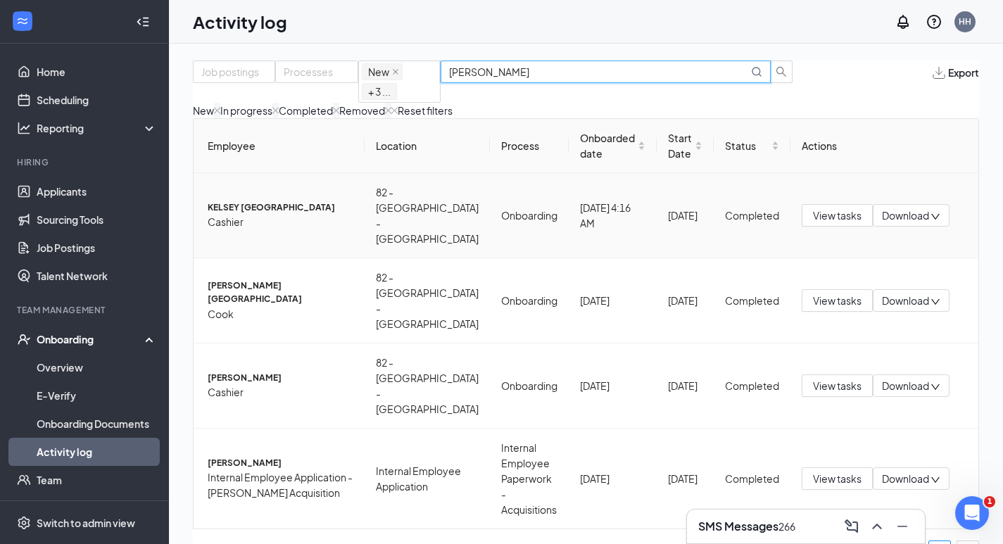
click at [298, 229] on span "Cashier" at bounding box center [281, 221] width 146 height 15
